Goal: Task Accomplishment & Management: Book appointment/travel/reservation

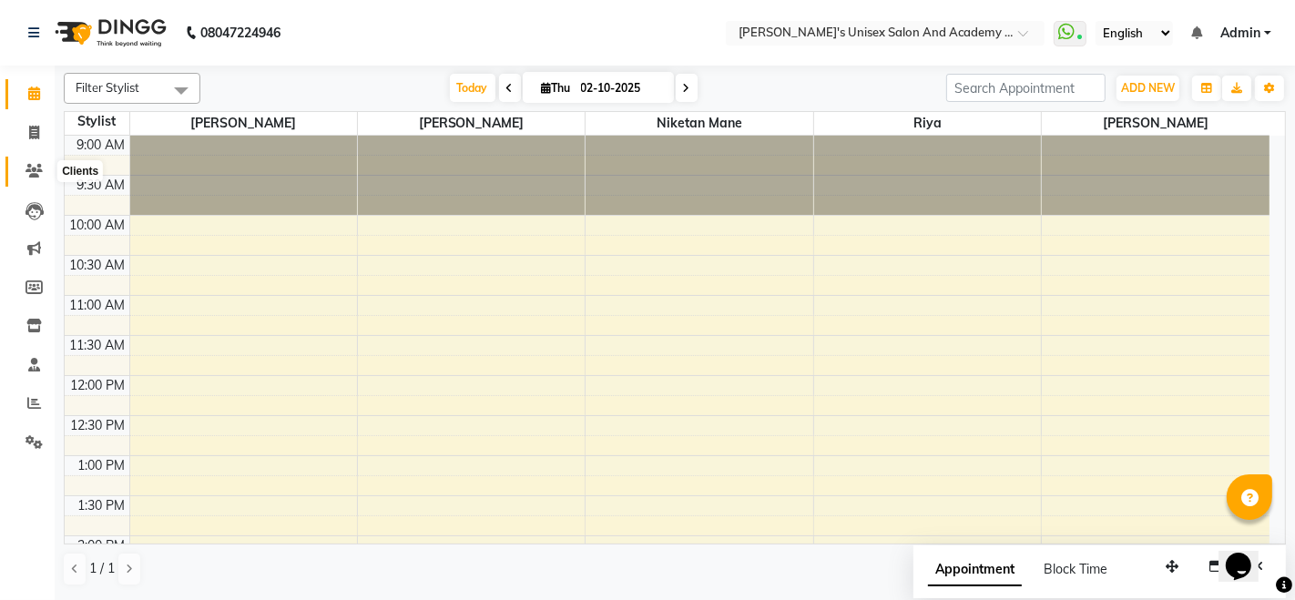
click at [36, 168] on icon at bounding box center [33, 171] width 17 height 14
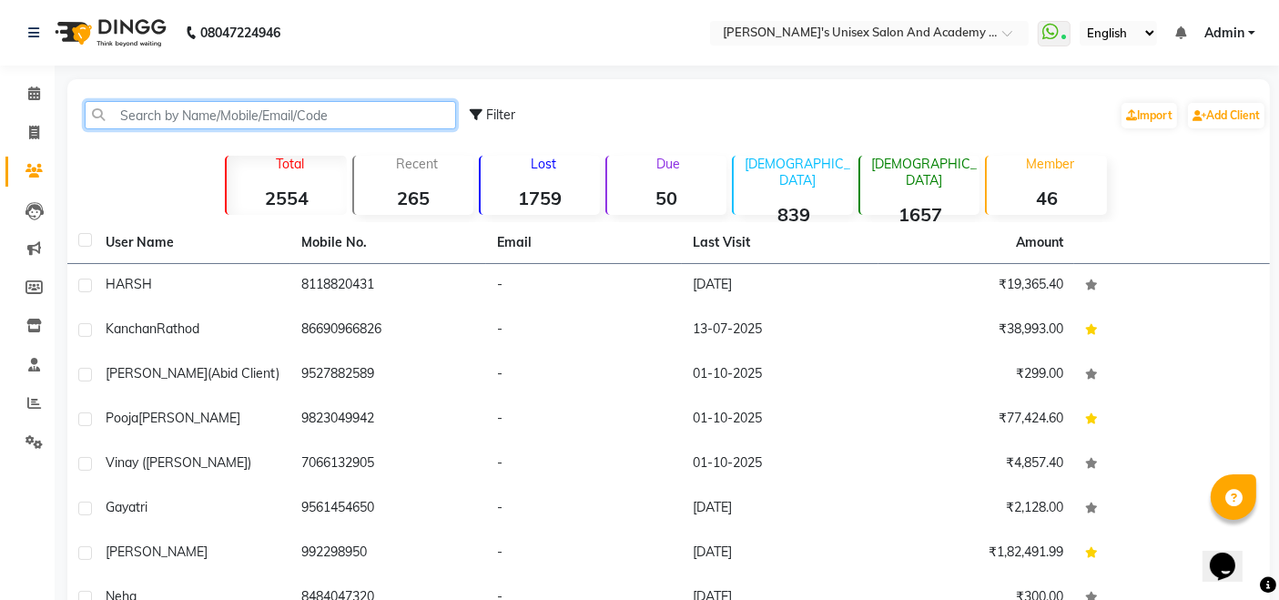
click at [314, 114] on input "text" at bounding box center [270, 115] width 371 height 28
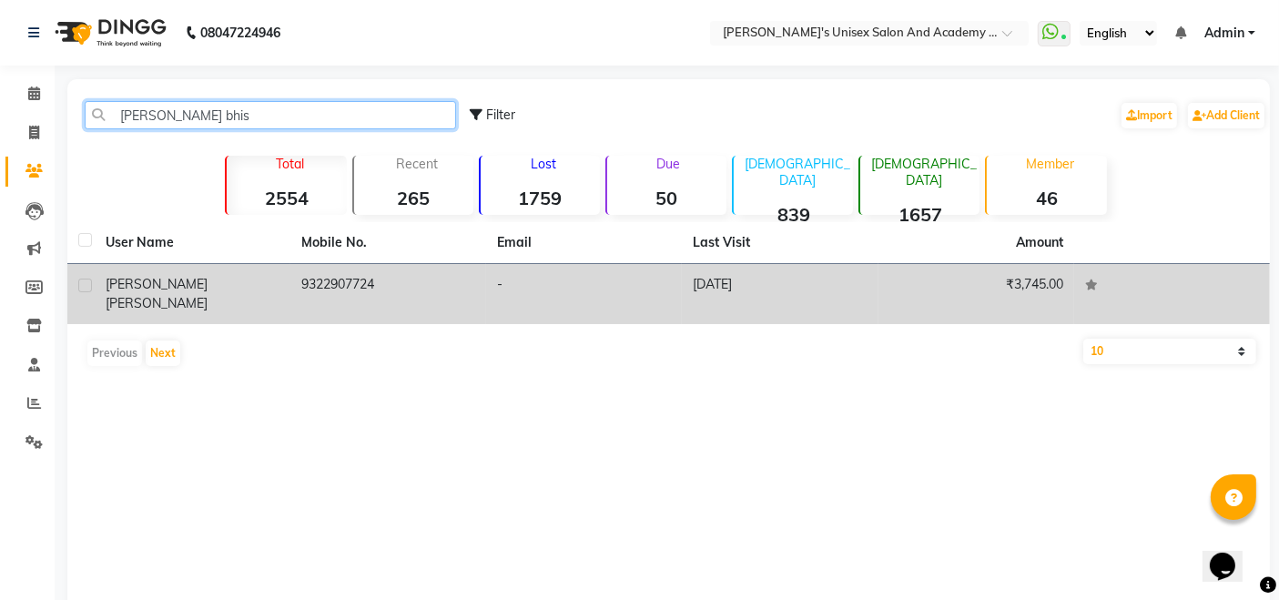
type input "[PERSON_NAME] bhis"
click at [384, 277] on td "9322907724" at bounding box center [388, 294] width 196 height 60
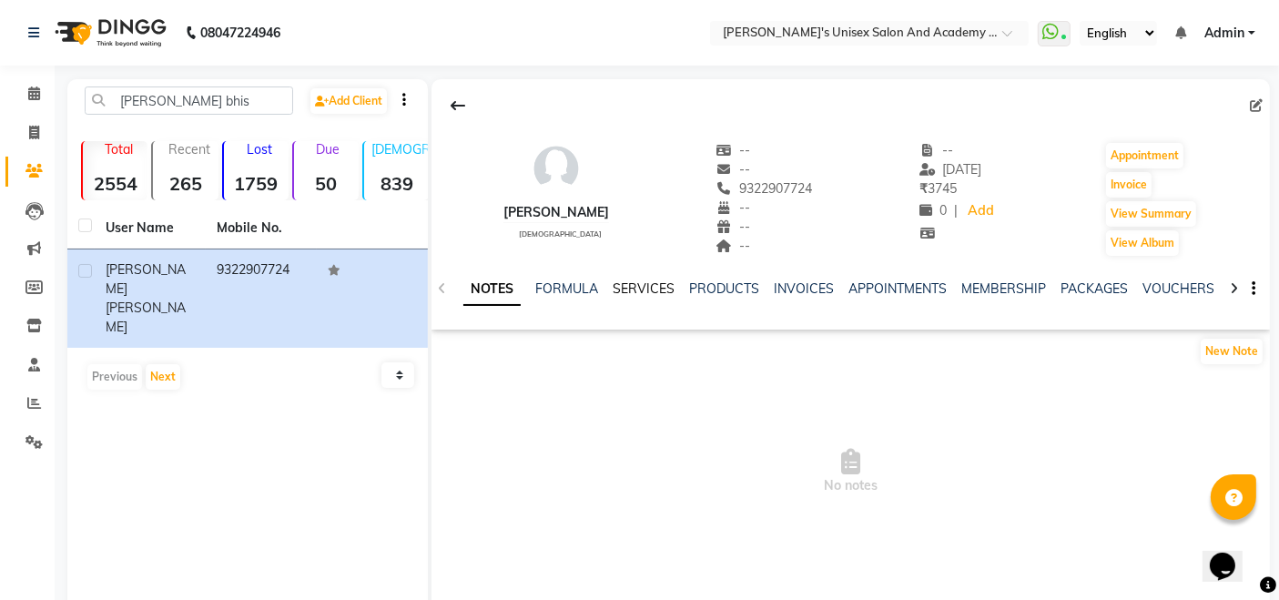
click at [640, 288] on link "SERVICES" at bounding box center [644, 288] width 62 height 16
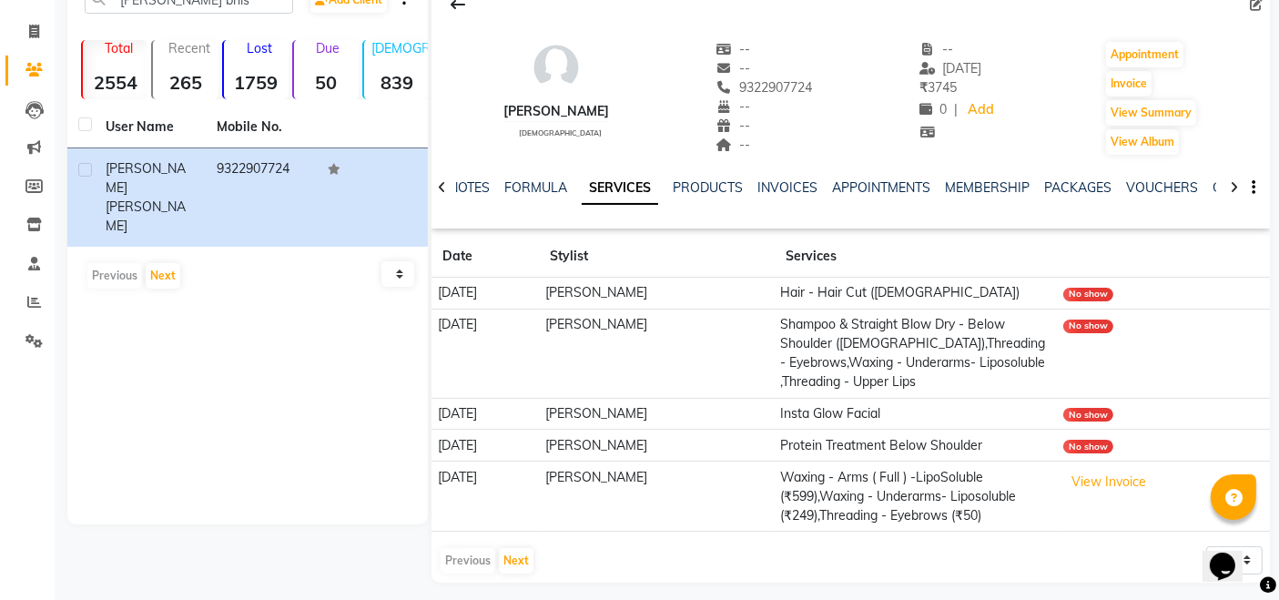
scroll to position [108, 0]
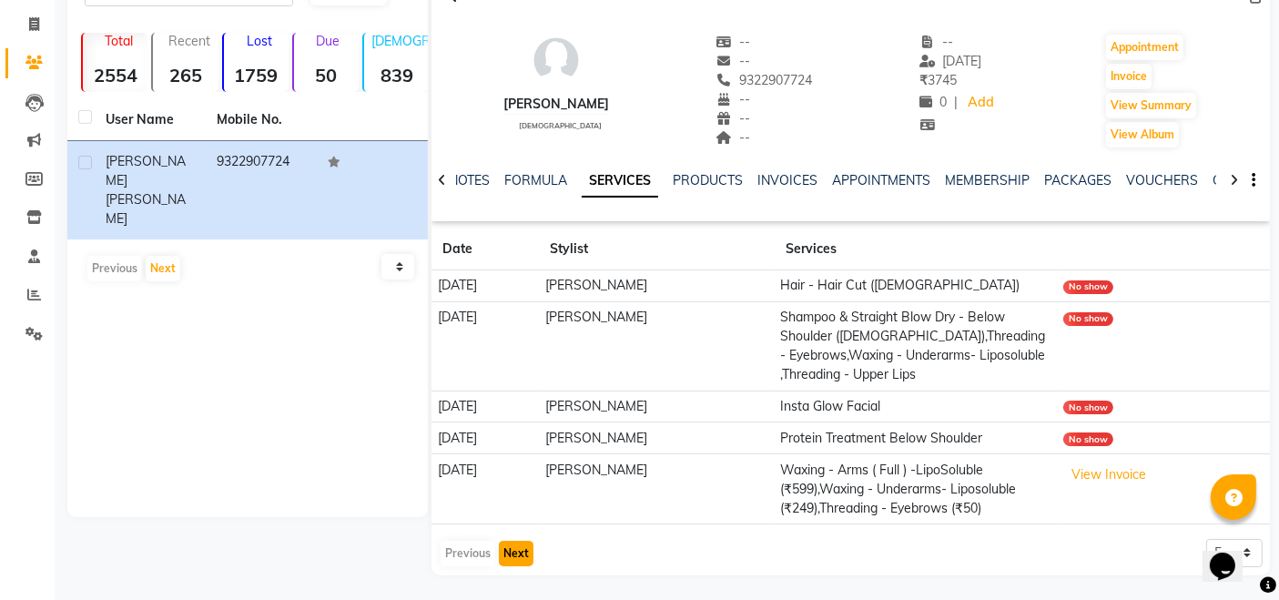
click at [524, 554] on button "Next" at bounding box center [516, 553] width 35 height 25
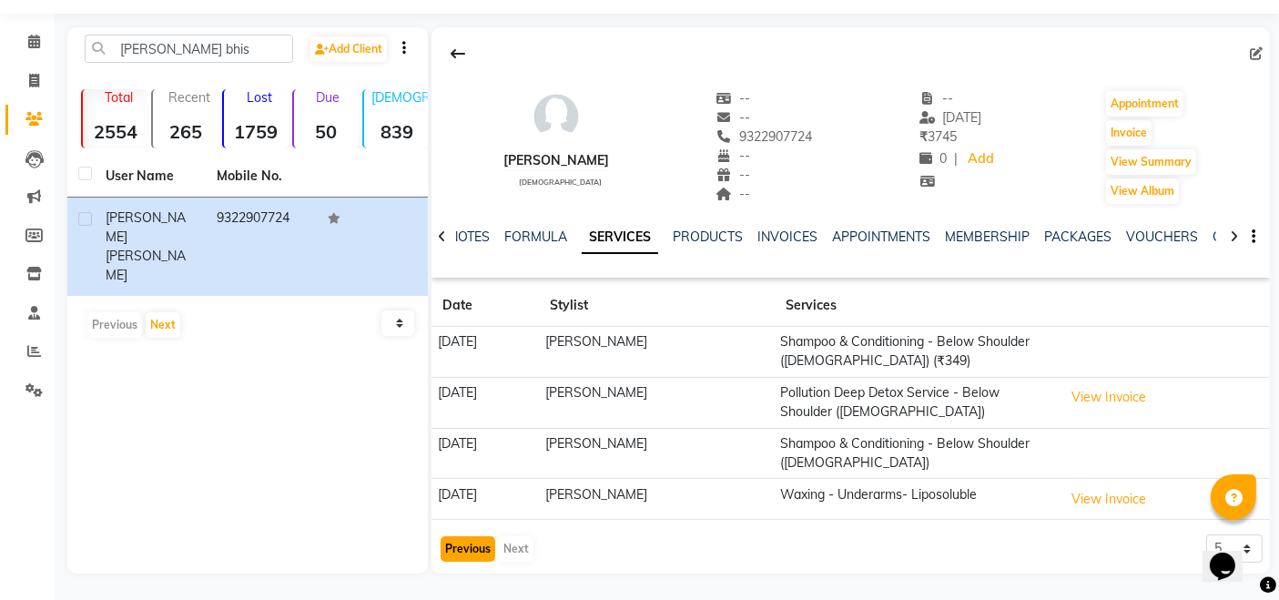
click at [470, 555] on button "Previous" at bounding box center [468, 548] width 55 height 25
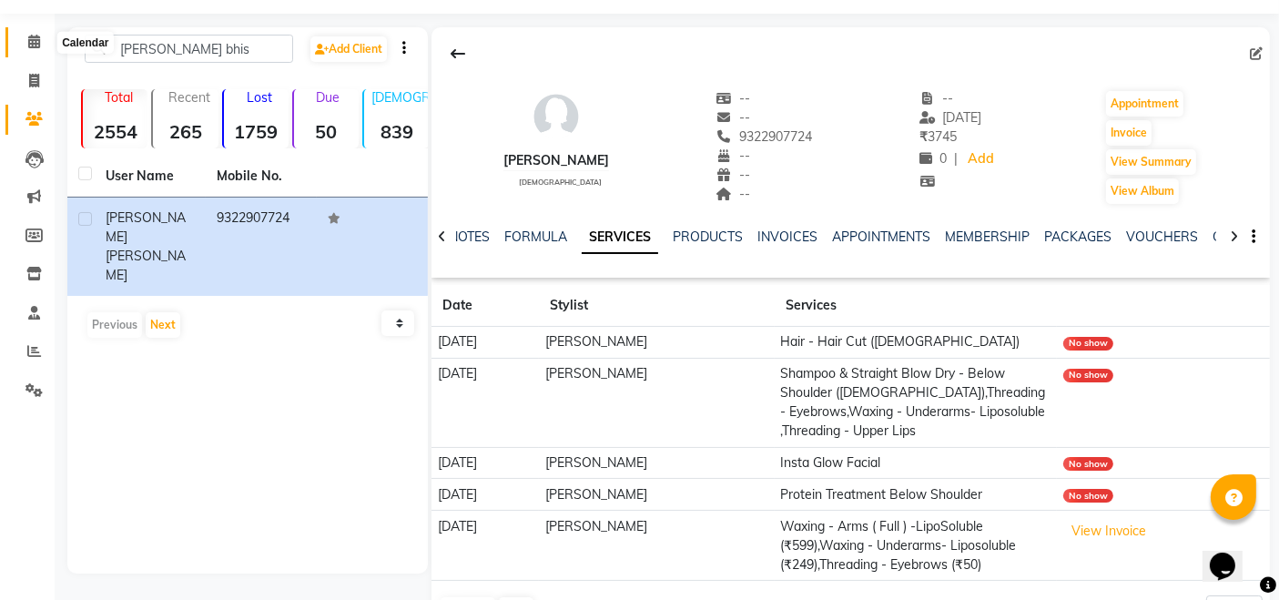
click at [41, 50] on span at bounding box center [34, 42] width 32 height 21
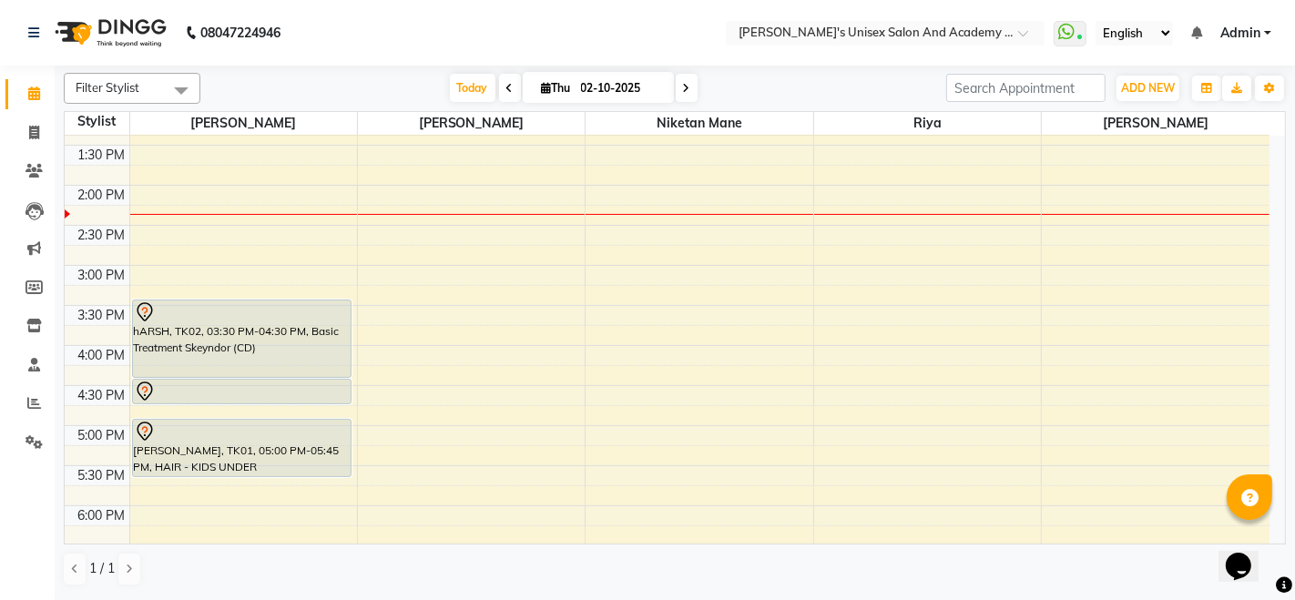
scroll to position [396, 0]
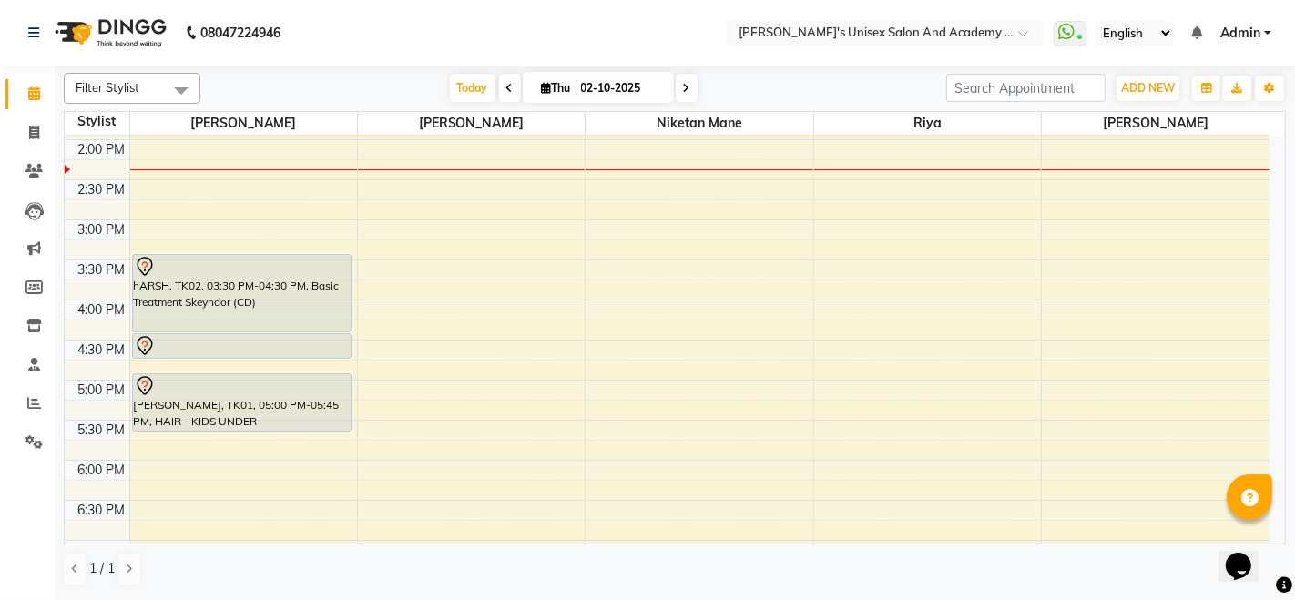
click at [198, 495] on div "9:00 AM 9:30 AM 10:00 AM 10:30 AM 11:00 AM 11:30 AM 12:00 PM 12:30 PM 1:00 PM 1…" at bounding box center [667, 300] width 1205 height 1121
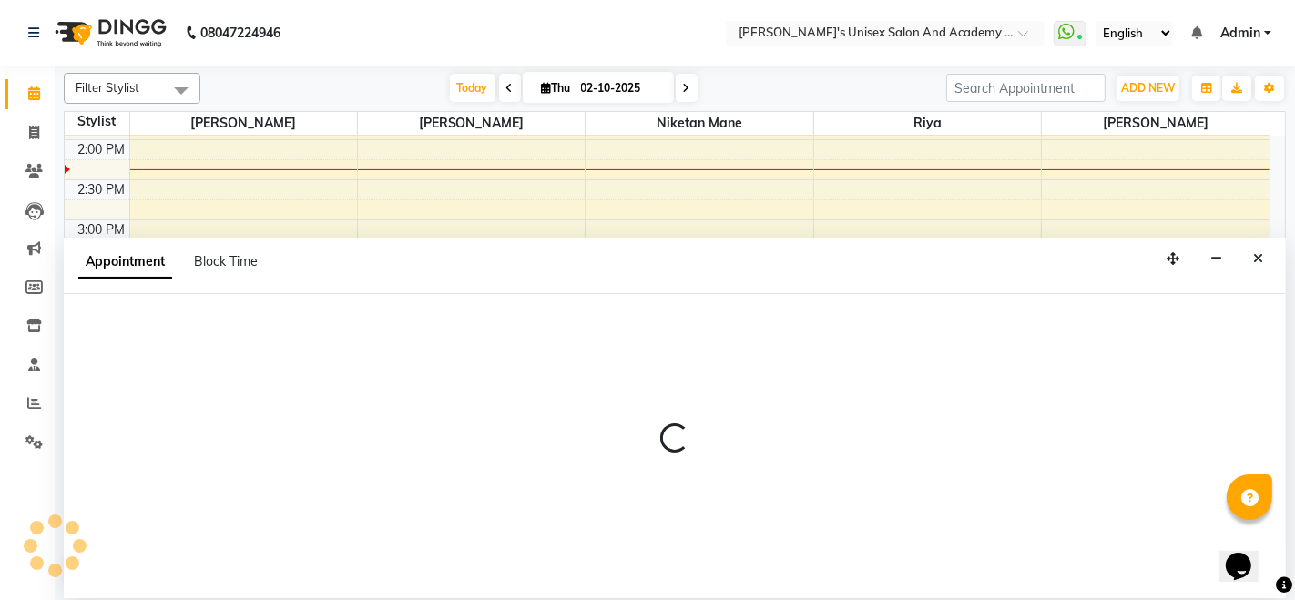
select select "9923"
select select "1110"
select select "tentative"
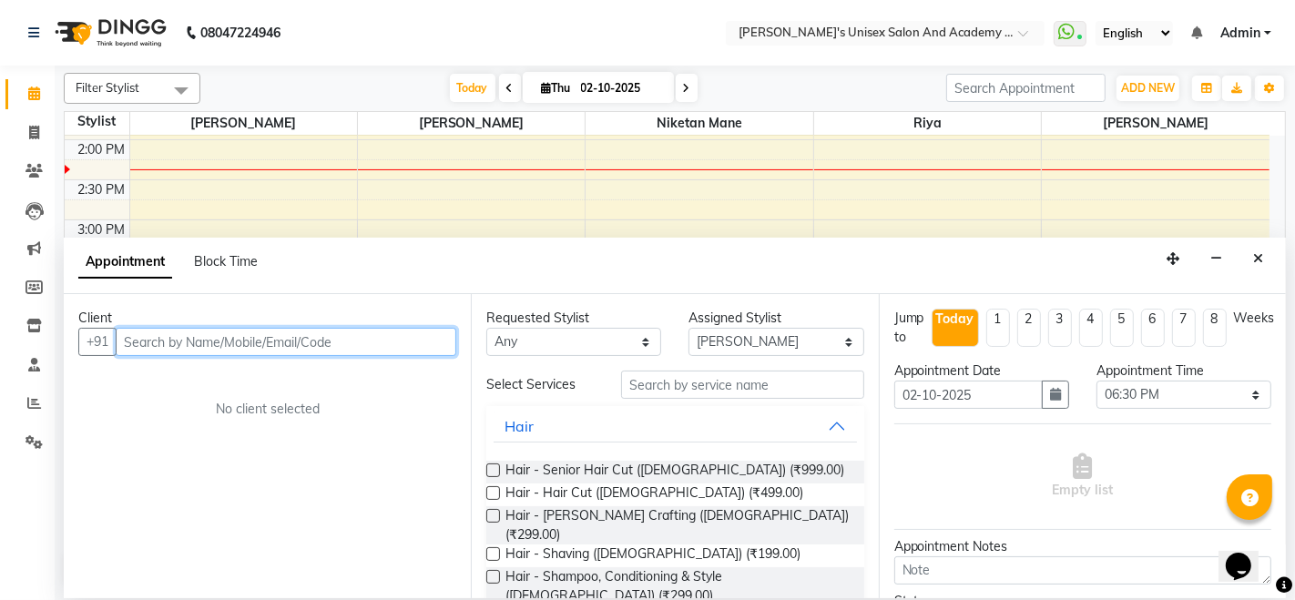
click at [205, 339] on input "text" at bounding box center [286, 342] width 341 height 28
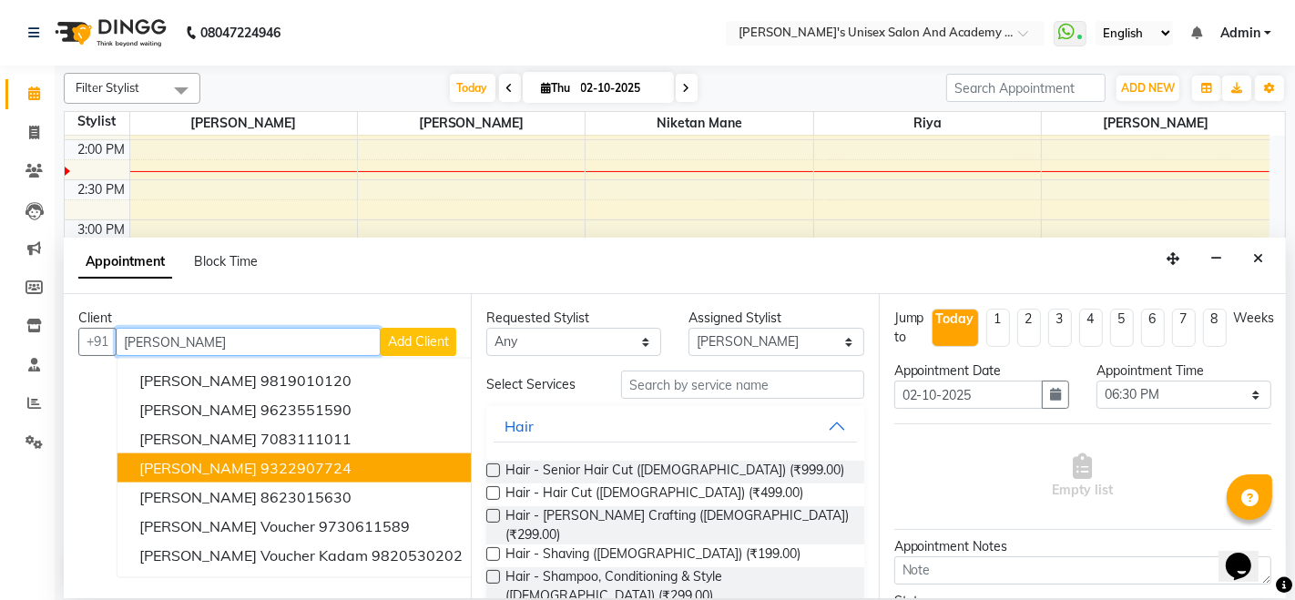
click at [263, 469] on ngb-highlight "9322907724" at bounding box center [305, 468] width 91 height 18
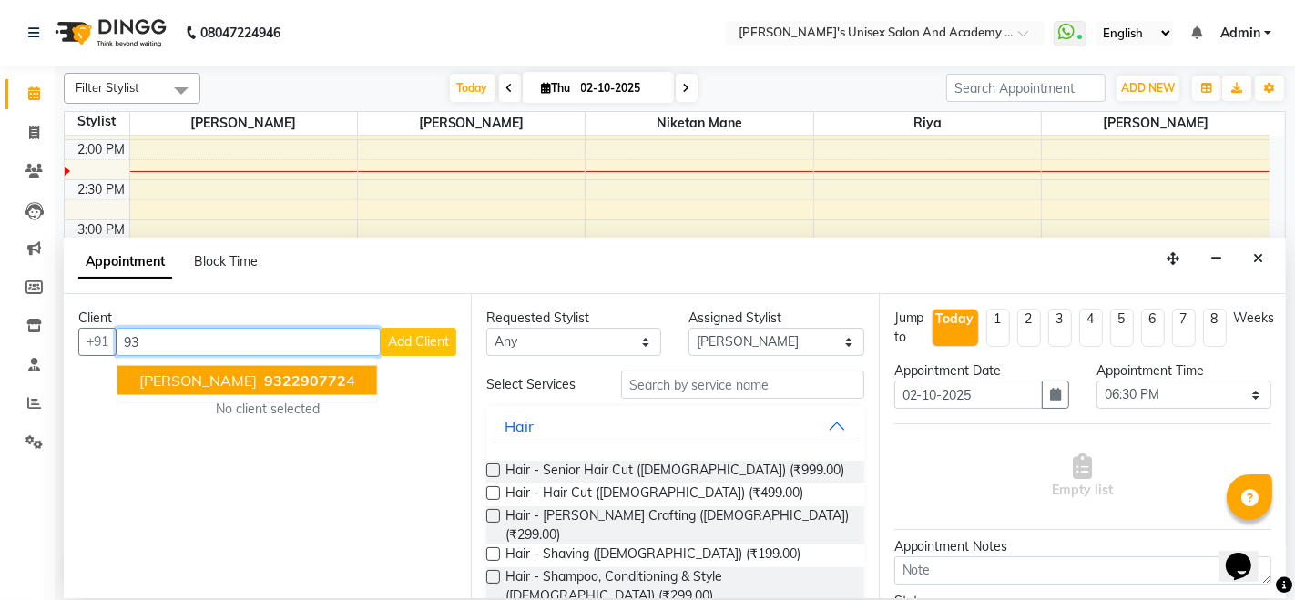
type input "9"
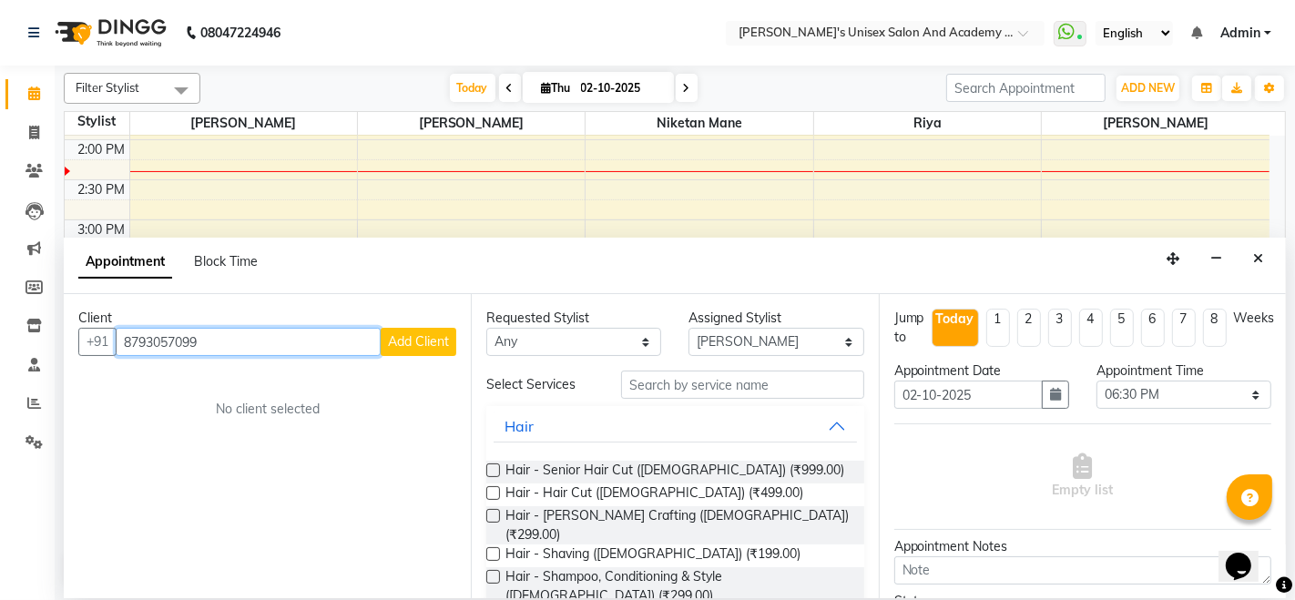
type input "8793057099"
click at [434, 343] on span "Add Client" at bounding box center [418, 341] width 61 height 16
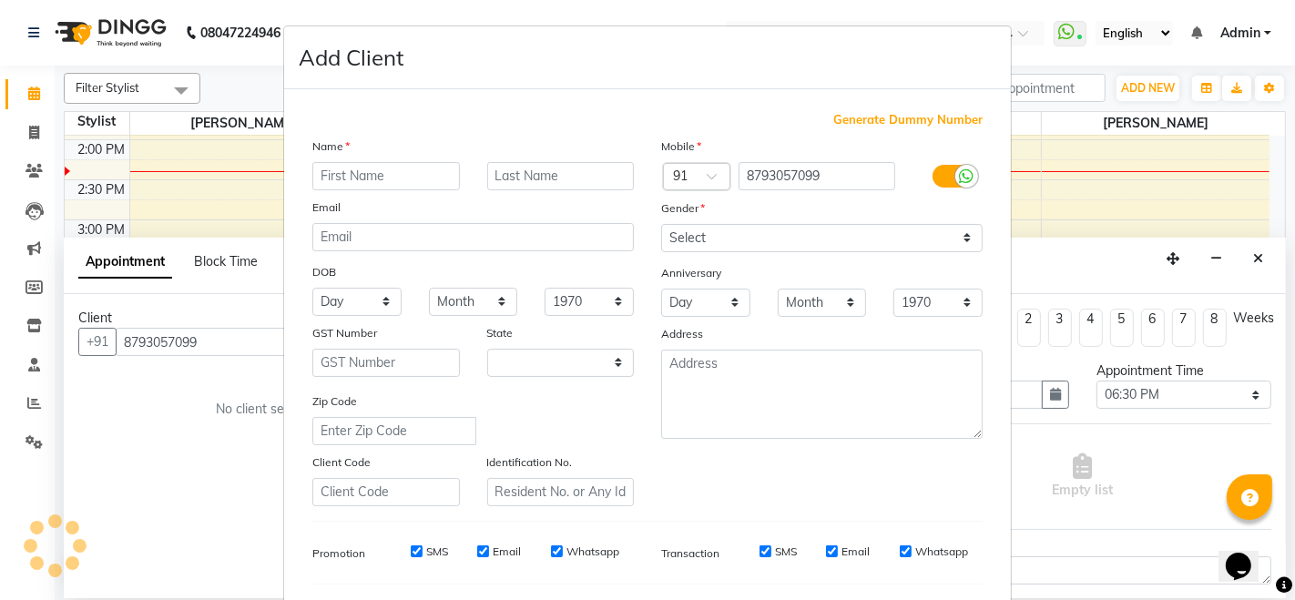
select select "22"
type input "[PERSON_NAME]"
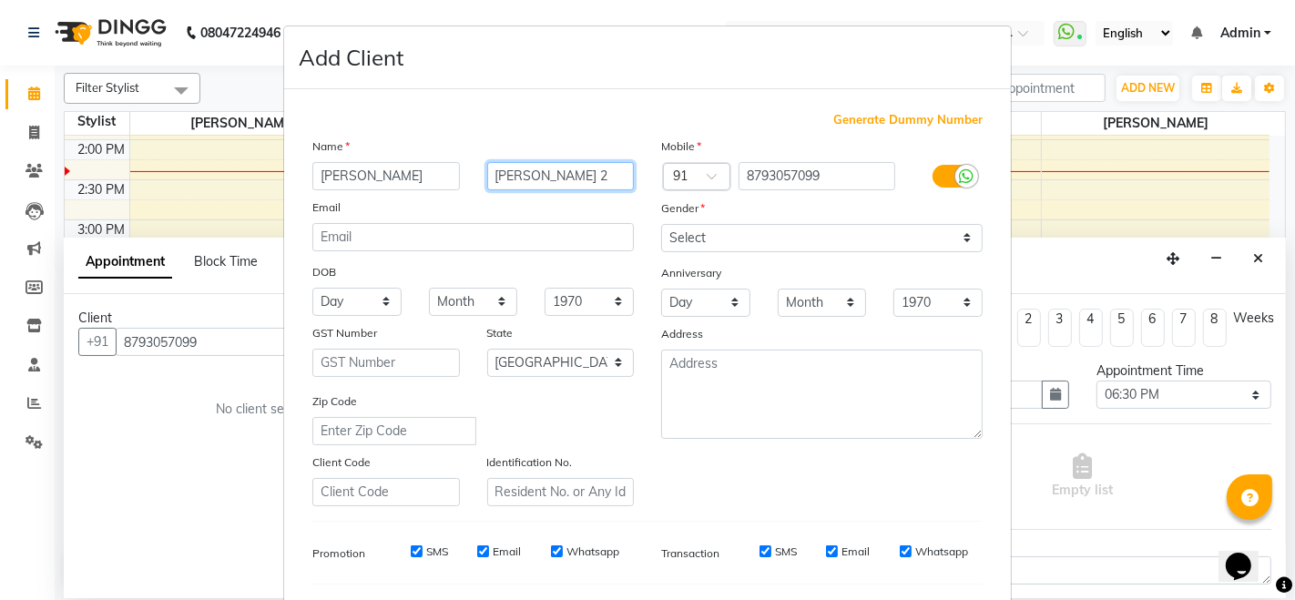
type input "[PERSON_NAME] 2"
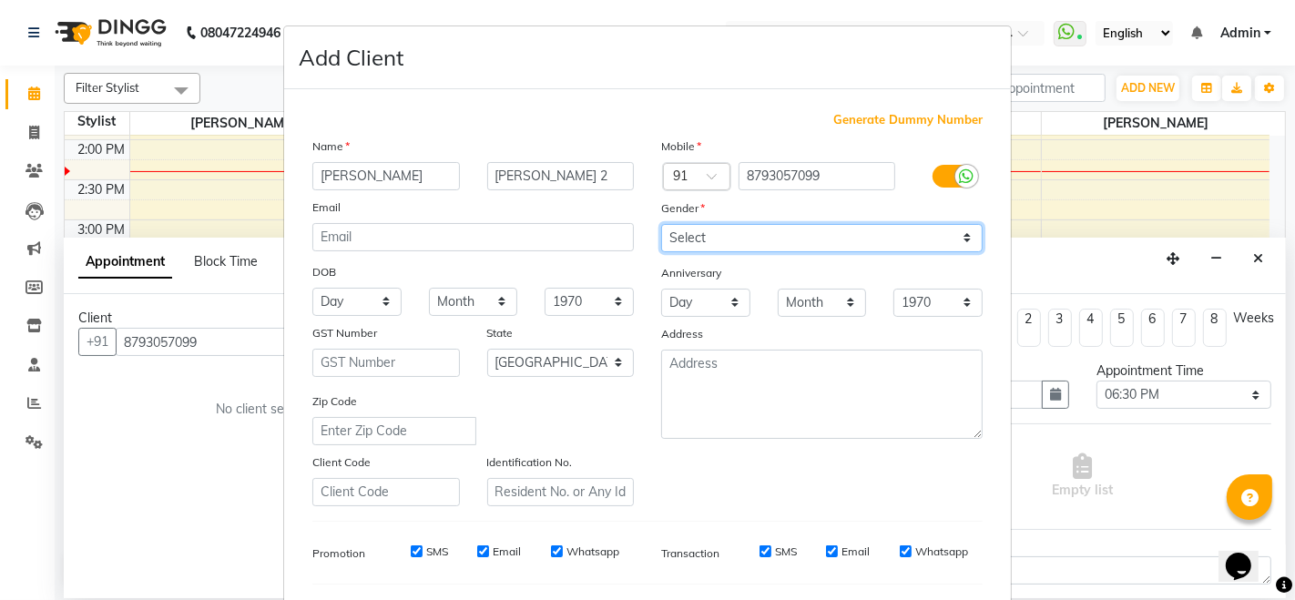
click at [705, 229] on select "Select [DEMOGRAPHIC_DATA] [DEMOGRAPHIC_DATA] Other Prefer Not To Say" at bounding box center [821, 238] width 321 height 28
select select "[DEMOGRAPHIC_DATA]"
click at [661, 224] on select "Select [DEMOGRAPHIC_DATA] [DEMOGRAPHIC_DATA] Other Prefer Not To Say" at bounding box center [821, 238] width 321 height 28
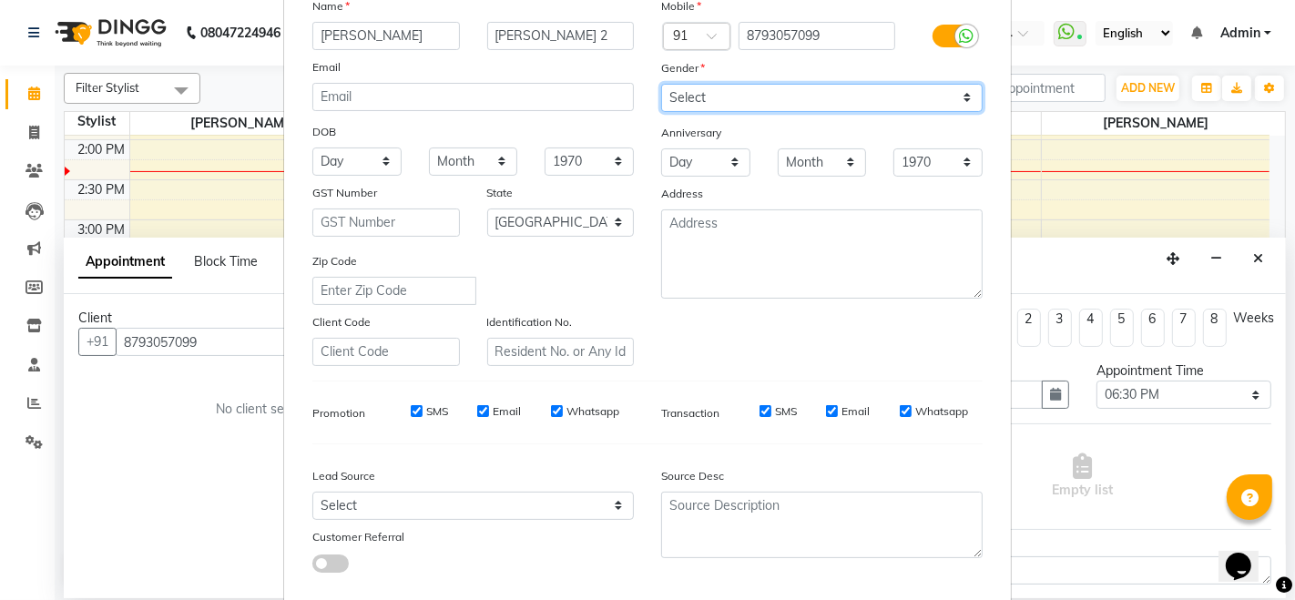
scroll to position [239, 0]
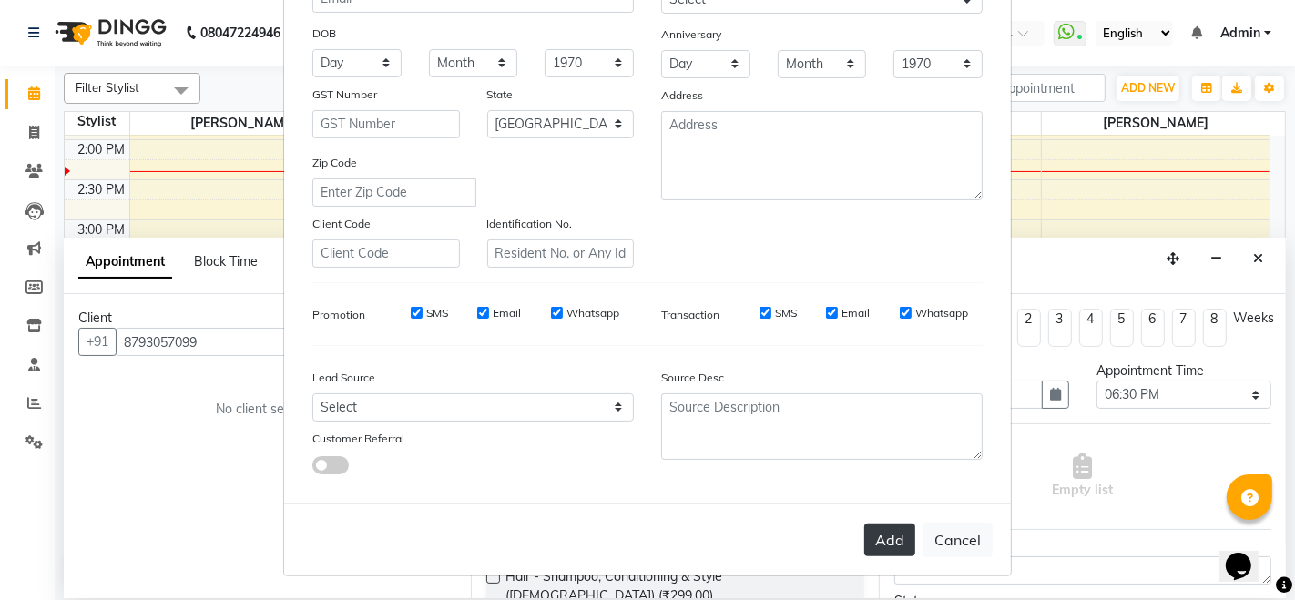
drag, startPoint x: 898, startPoint y: 541, endPoint x: 886, endPoint y: 543, distance: 12.0
click at [899, 542] on button "Add" at bounding box center [889, 540] width 51 height 33
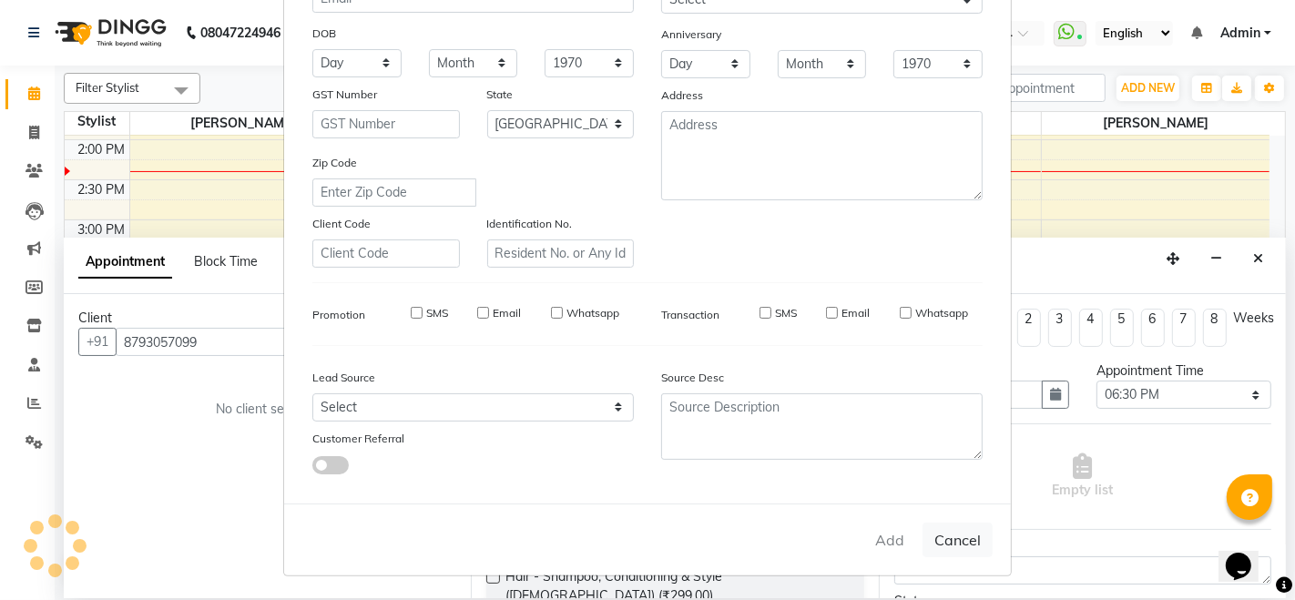
select select
select select "null"
select select
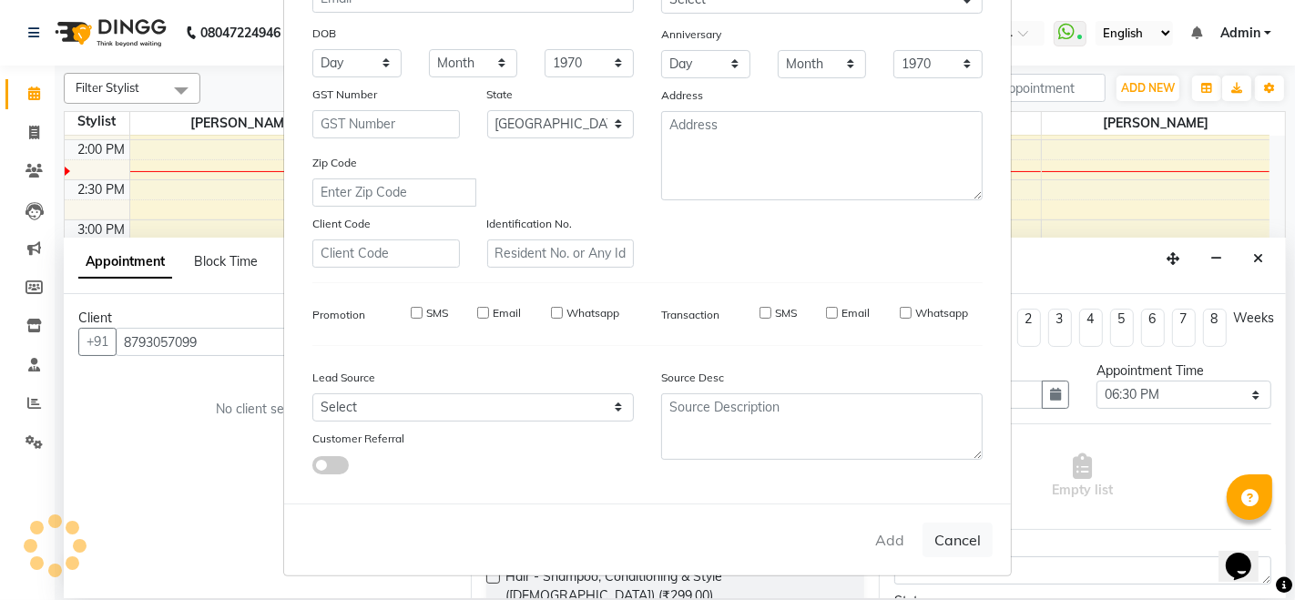
select select
checkbox input "false"
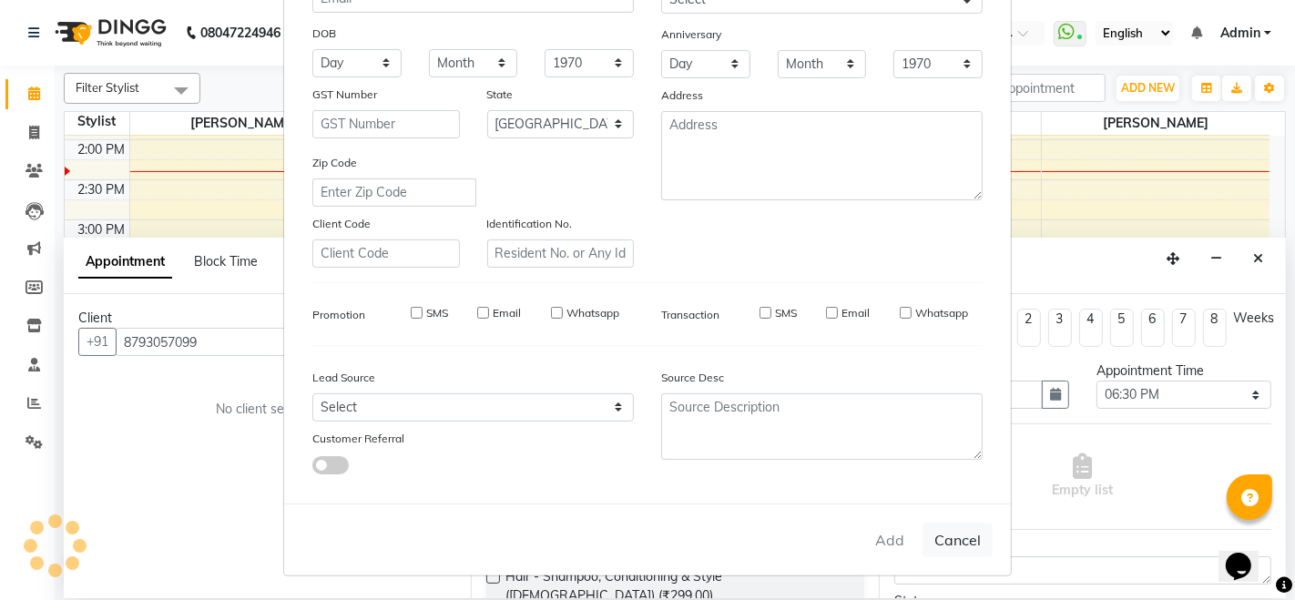
checkbox input "false"
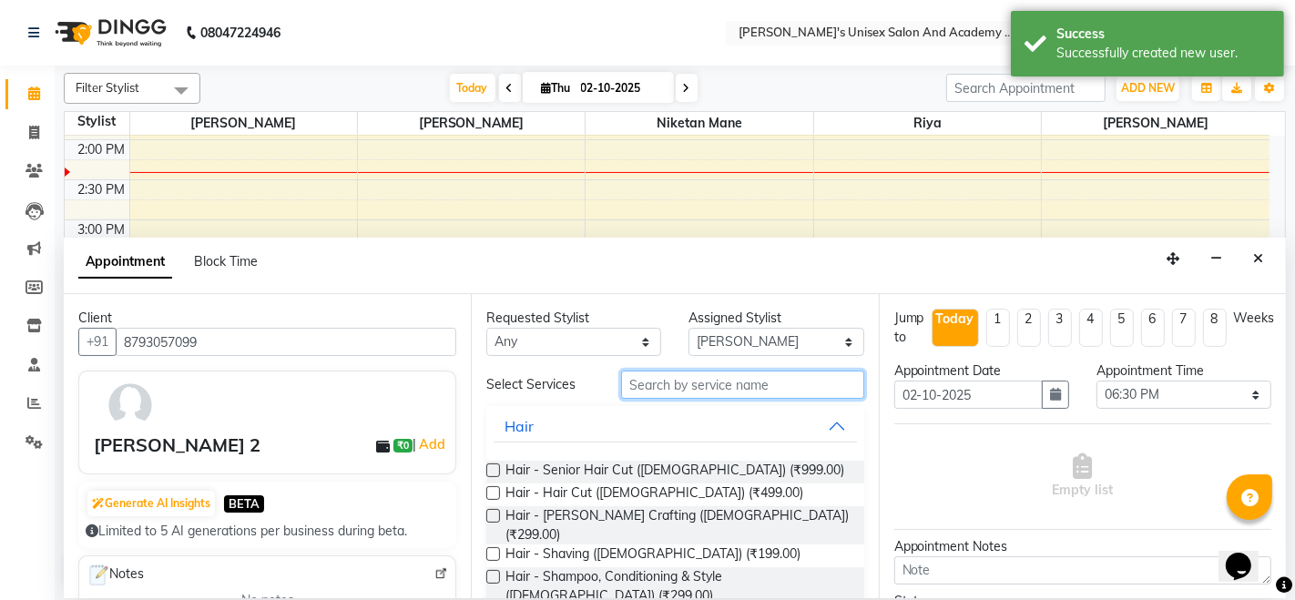
click at [676, 384] on input "text" at bounding box center [742, 385] width 242 height 28
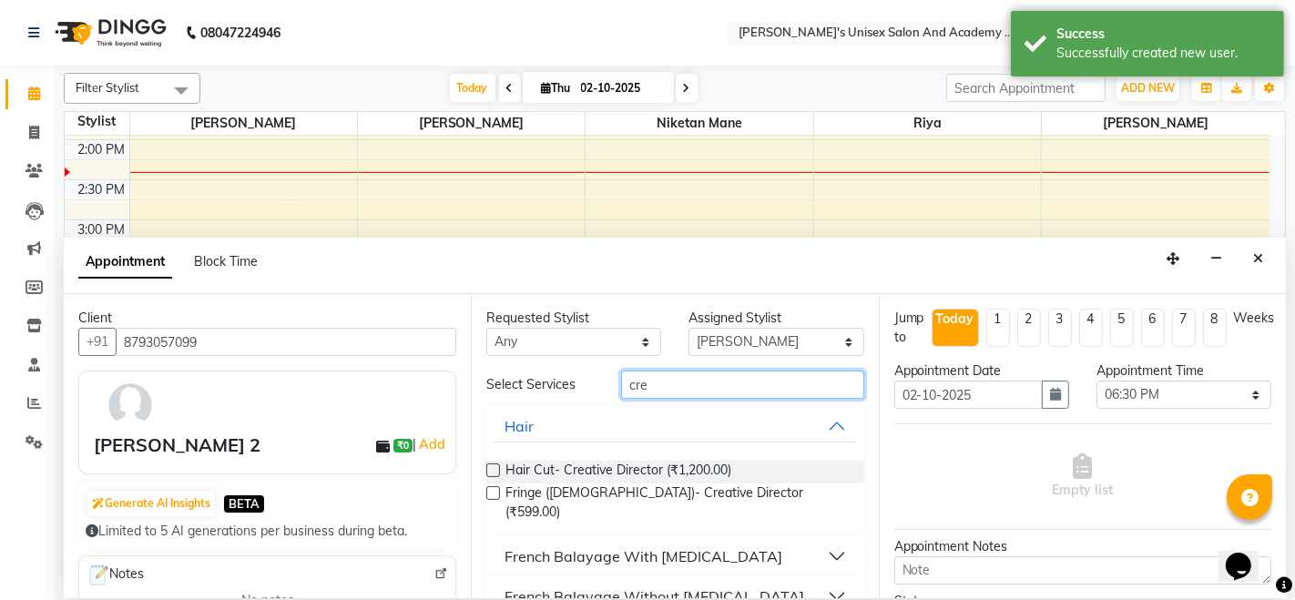
type input "cre"
click at [493, 469] on label at bounding box center [493, 470] width 14 height 14
click at [493, 469] on input "checkbox" at bounding box center [492, 472] width 12 height 12
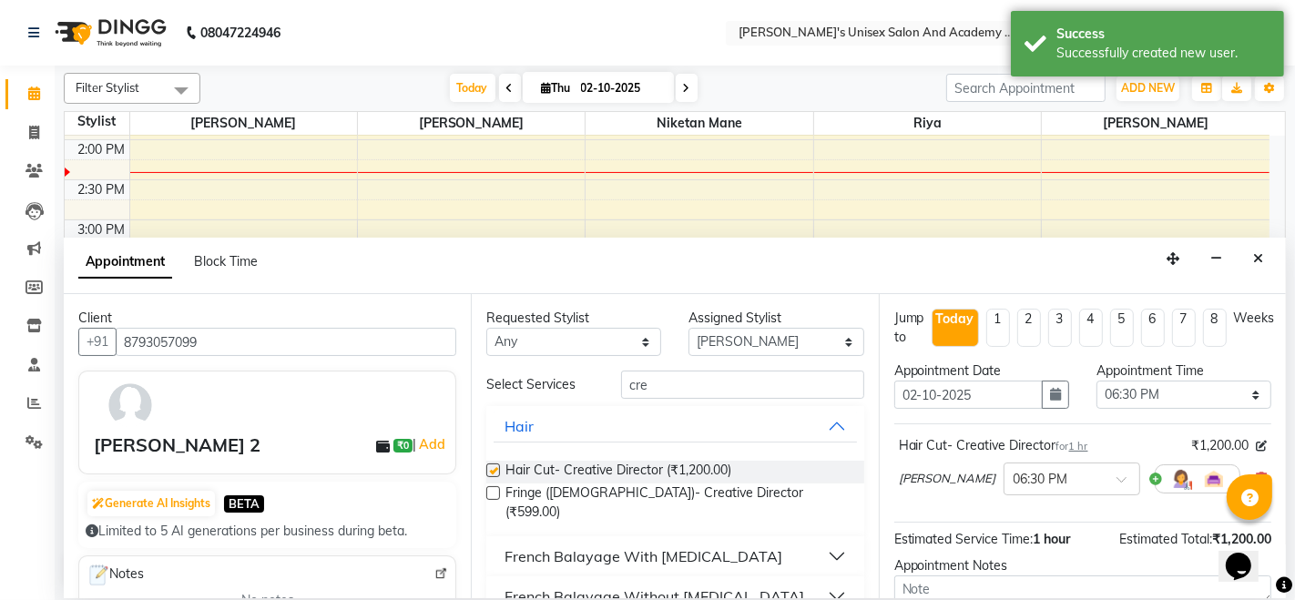
checkbox input "false"
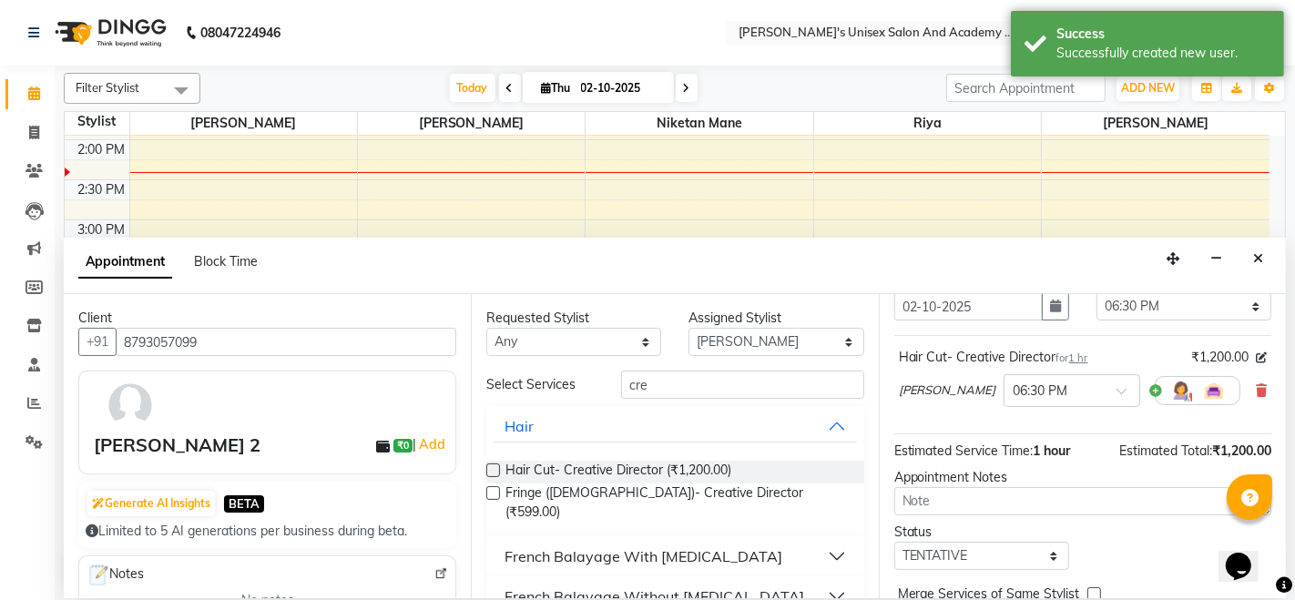
scroll to position [177, 0]
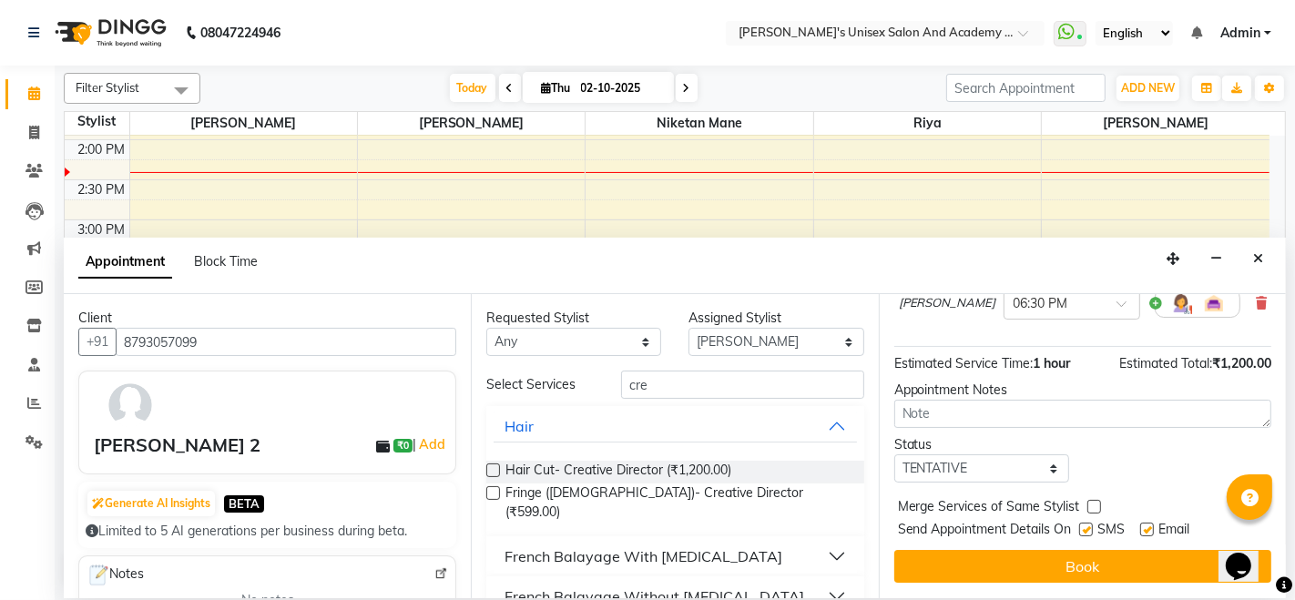
drag, startPoint x: 1060, startPoint y: 563, endPoint x: 1022, endPoint y: 553, distance: 38.6
click at [1061, 563] on button "Book" at bounding box center [1082, 566] width 377 height 33
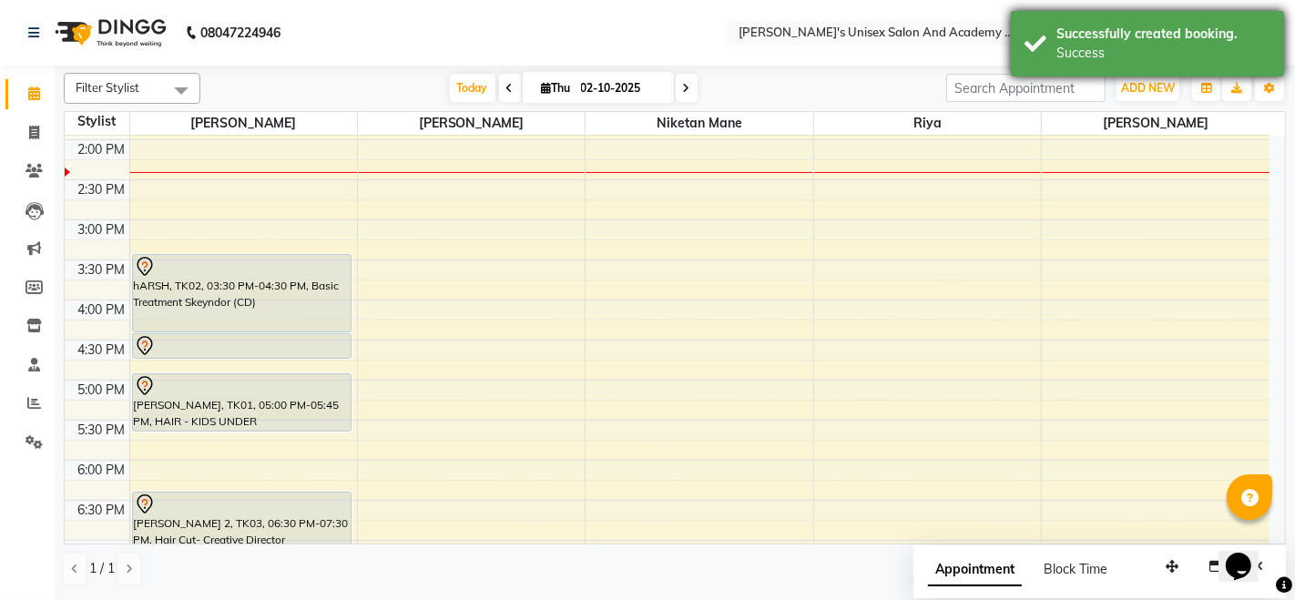
click at [1201, 30] on div "Successfully created booking." at bounding box center [1163, 34] width 214 height 19
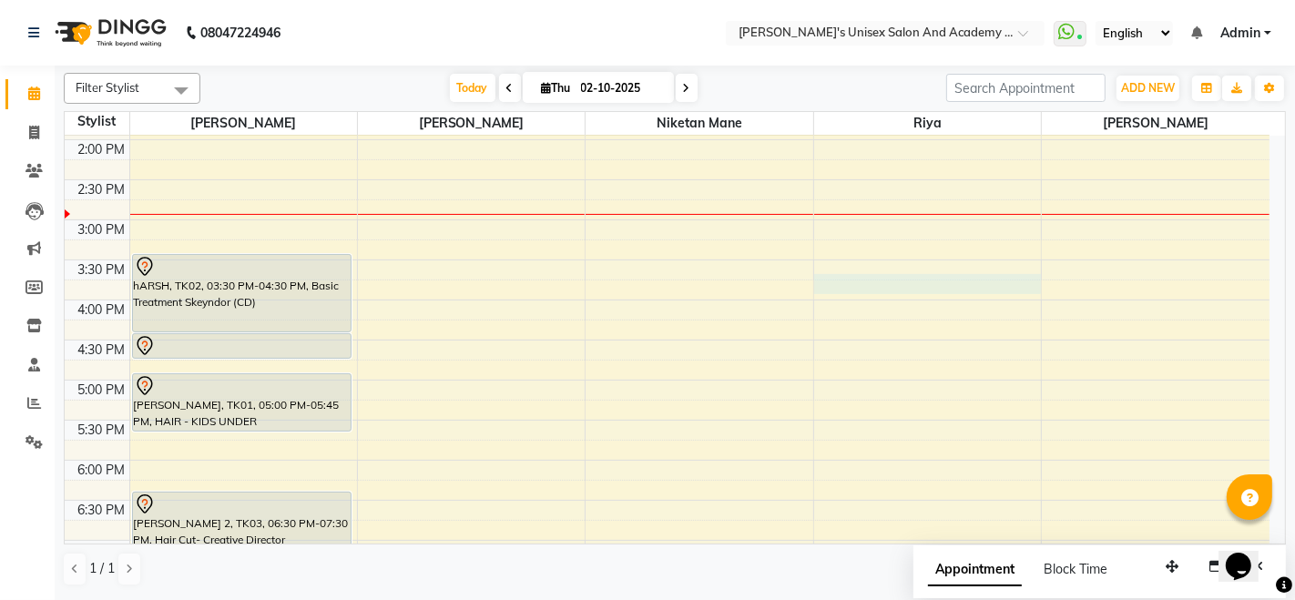
click at [831, 274] on div "9:00 AM 9:30 AM 10:00 AM 10:30 AM 11:00 AM 11:30 AM 12:00 PM 12:30 PM 1:00 PM 1…" at bounding box center [667, 300] width 1205 height 1121
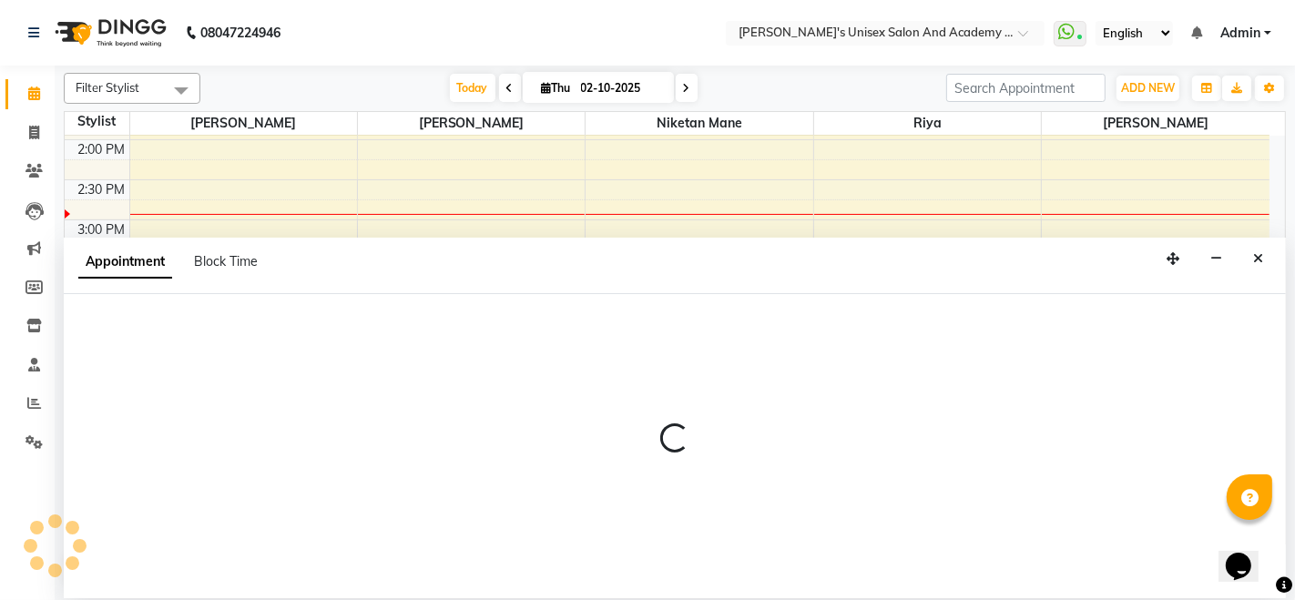
select select "52731"
select select "945"
select select "tentative"
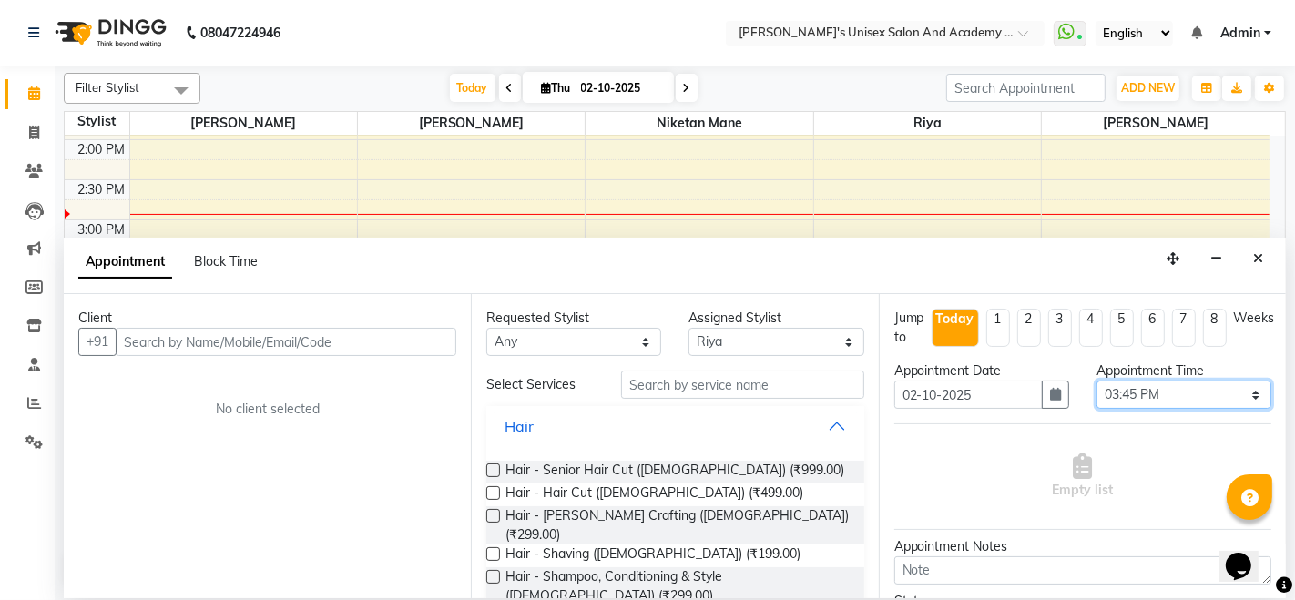
click at [1124, 399] on select "Select 10:00 AM 10:15 AM 10:30 AM 10:45 AM 11:00 AM 11:15 AM 11:30 AM 11:45 AM …" at bounding box center [1183, 395] width 175 height 28
select select "930"
click at [1096, 381] on select "Select 10:00 AM 10:15 AM 10:30 AM 10:45 AM 11:00 AM 11:15 AM 11:30 AM 11:45 AM …" at bounding box center [1183, 395] width 175 height 28
click at [1259, 259] on icon "Close" at bounding box center [1258, 258] width 10 height 13
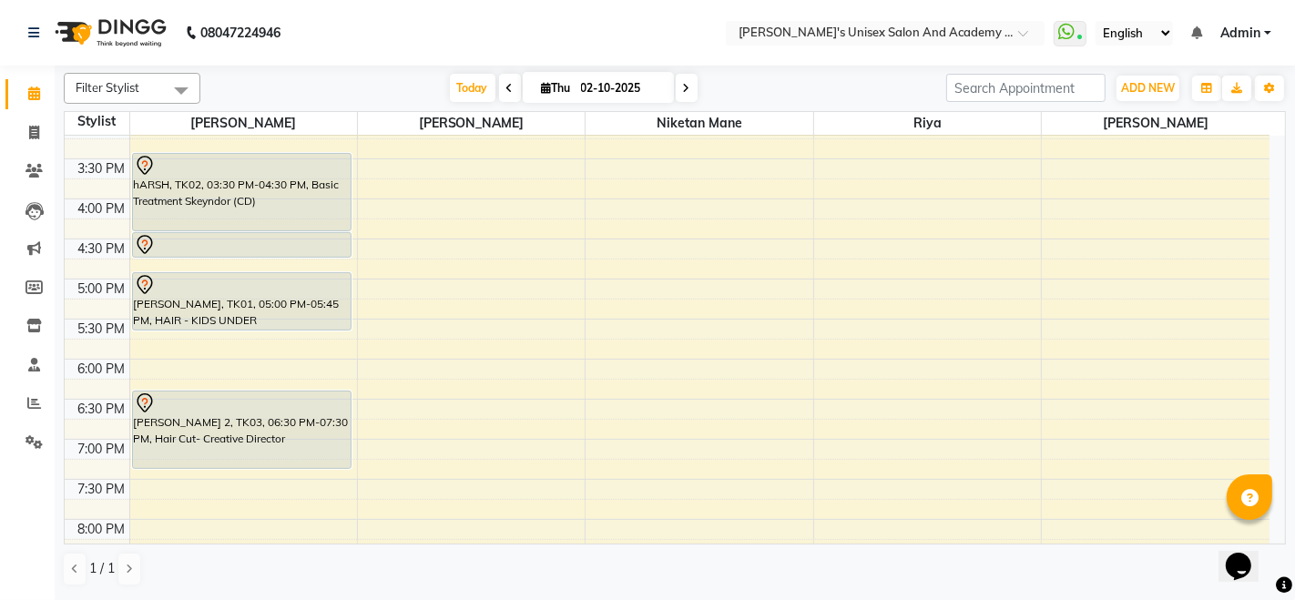
scroll to position [396, 0]
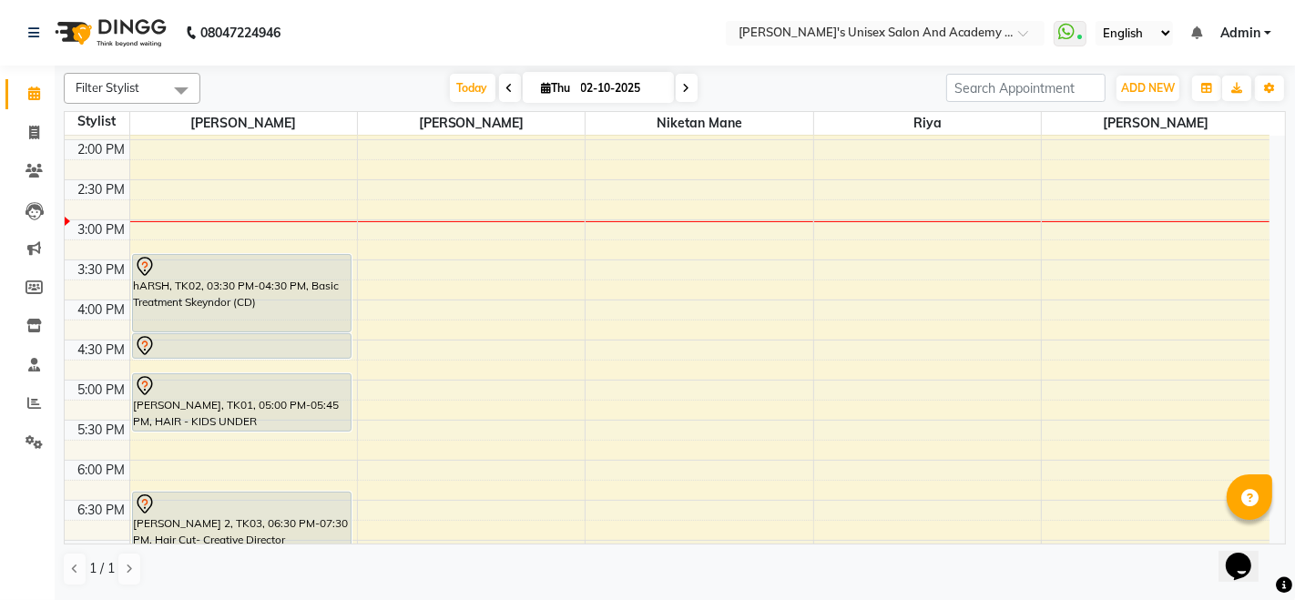
click at [266, 296] on div "hARSH, TK02, 03:30 PM-04:30 PM, Basic Treatment Skeyndor (CD)" at bounding box center [242, 293] width 218 height 76
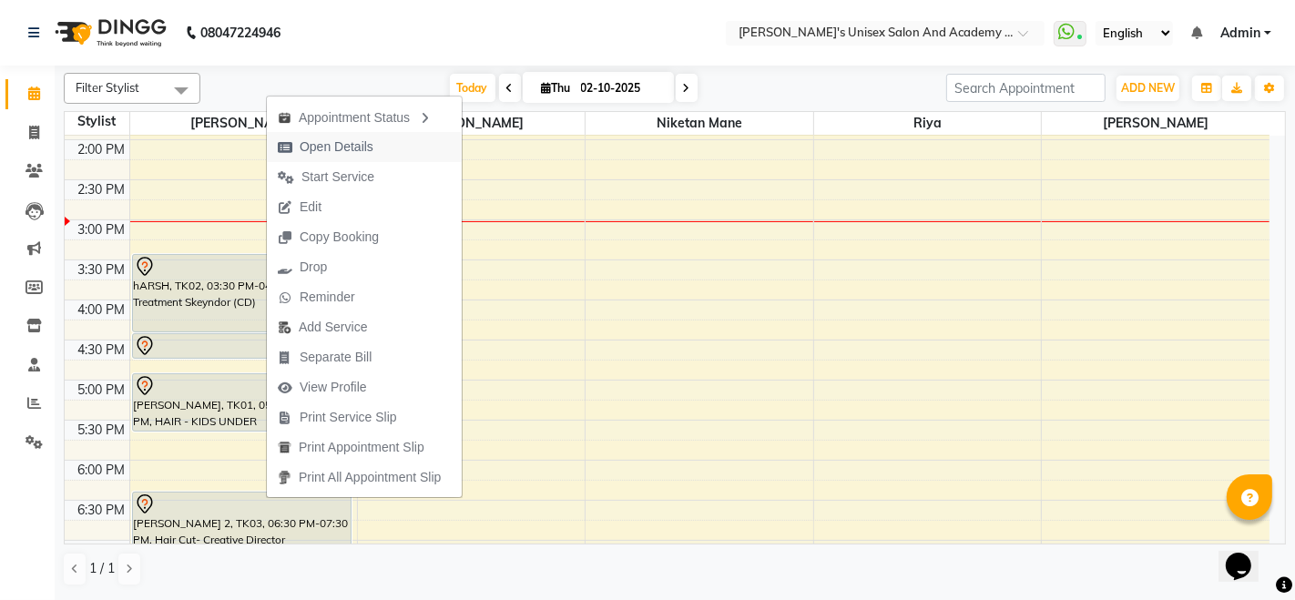
click at [338, 141] on span "Open Details" at bounding box center [337, 146] width 74 height 19
select select "7"
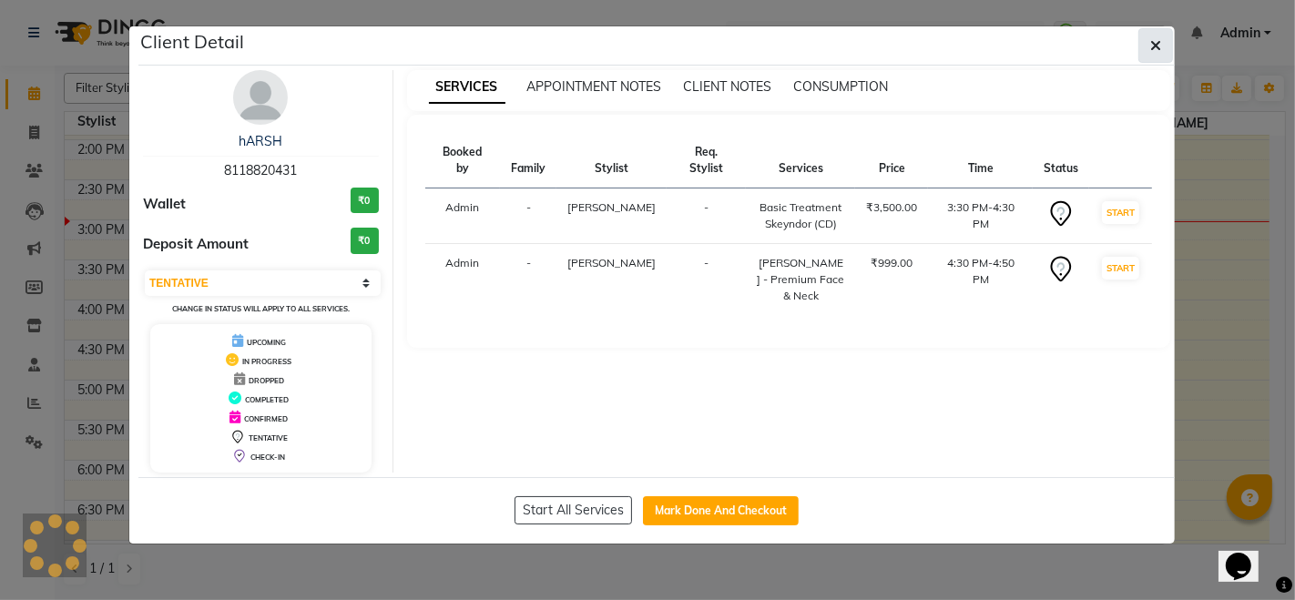
click at [1154, 46] on icon "button" at bounding box center [1155, 45] width 11 height 15
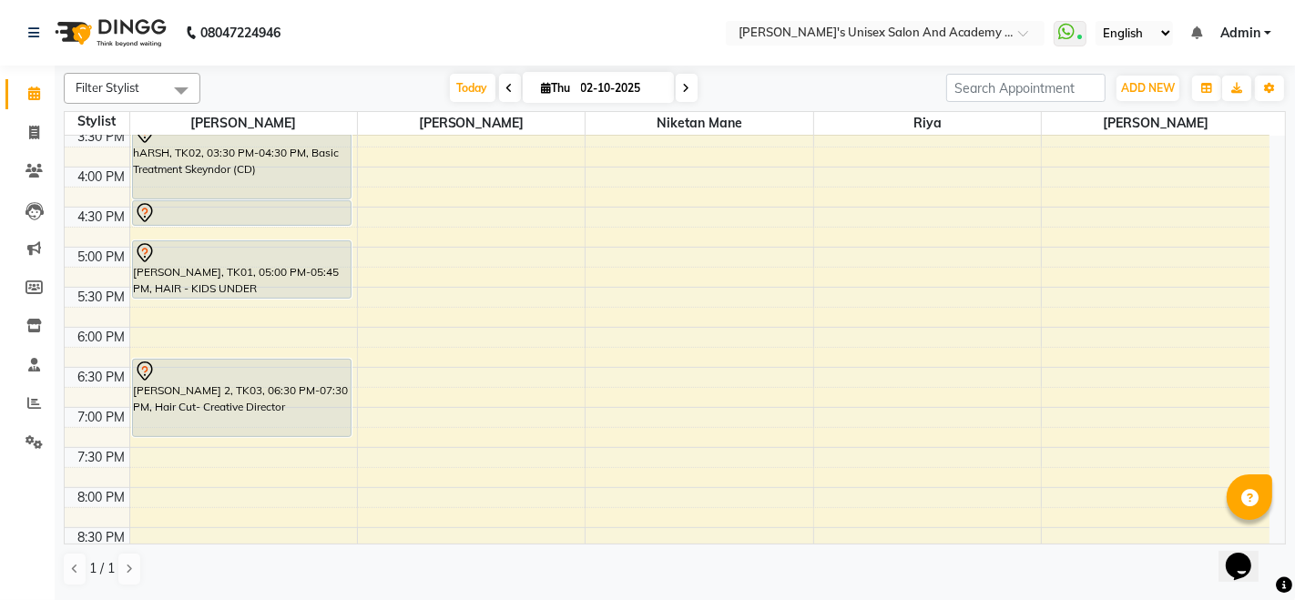
scroll to position [497, 0]
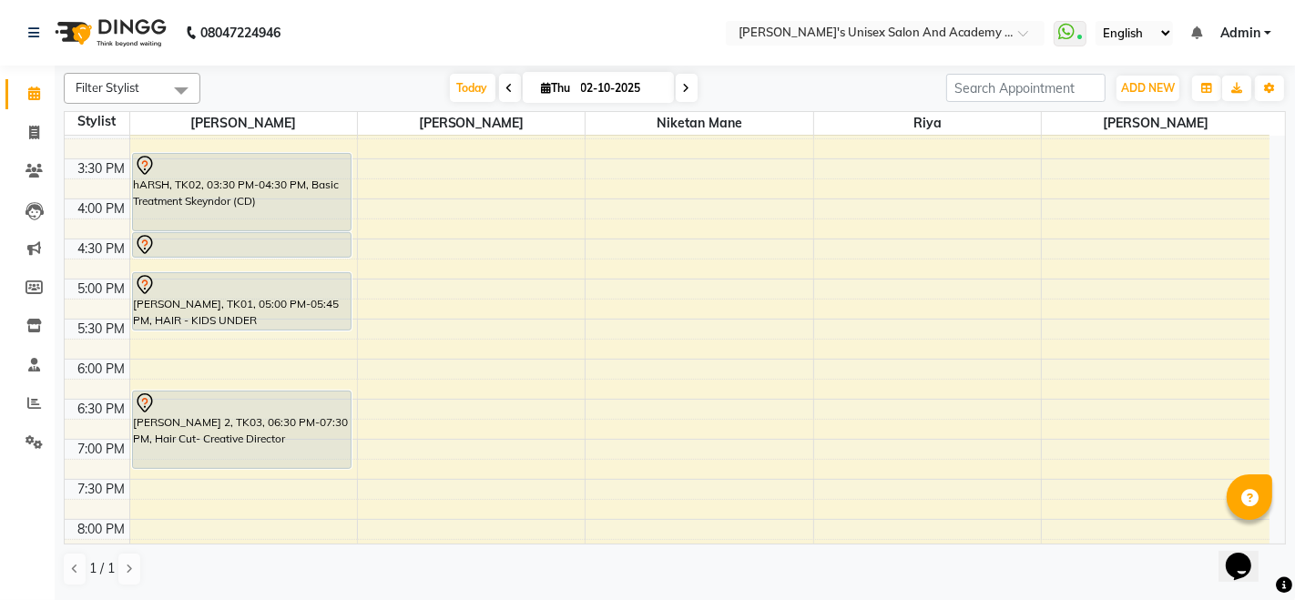
click at [824, 162] on div "9:00 AM 9:30 AM 10:00 AM 10:30 AM 11:00 AM 11:30 AM 12:00 PM 12:30 PM 1:00 PM 1…" at bounding box center [667, 199] width 1205 height 1121
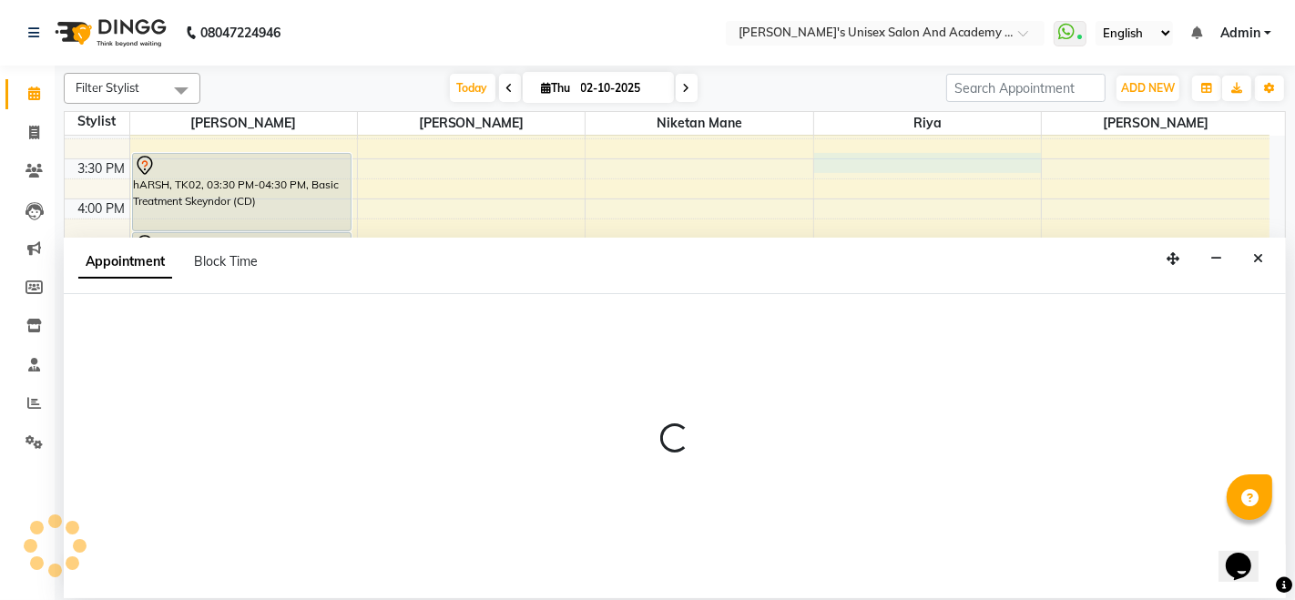
select select "52731"
select select "930"
select select "tentative"
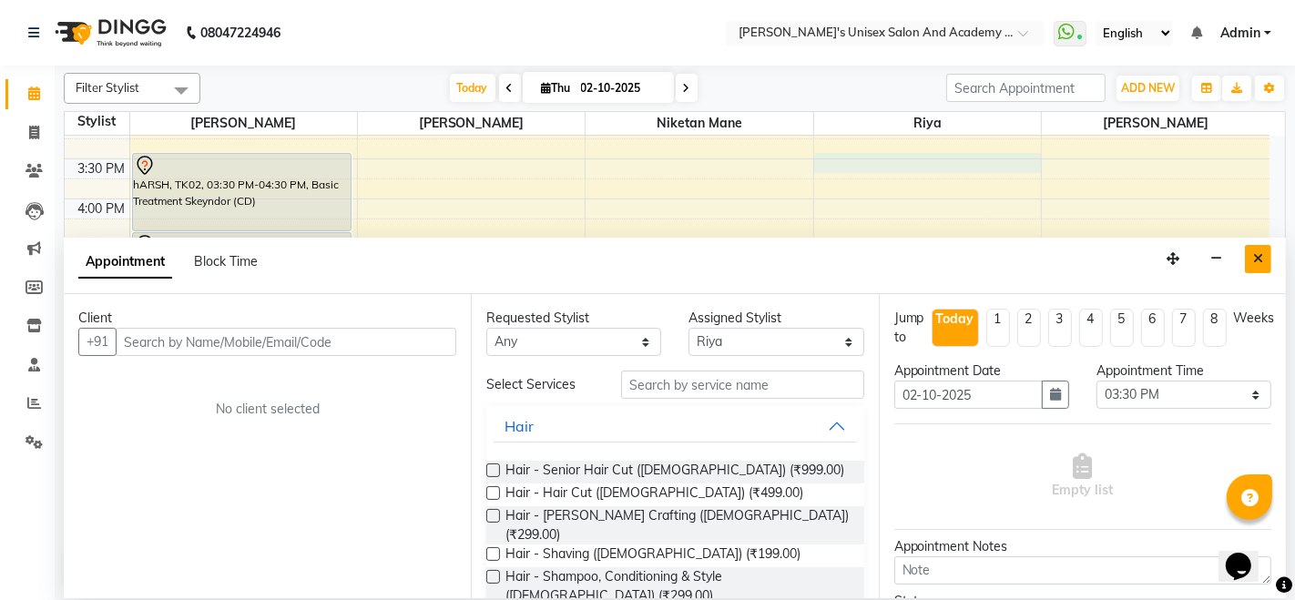
click at [1269, 259] on button "Close" at bounding box center [1258, 259] width 26 height 28
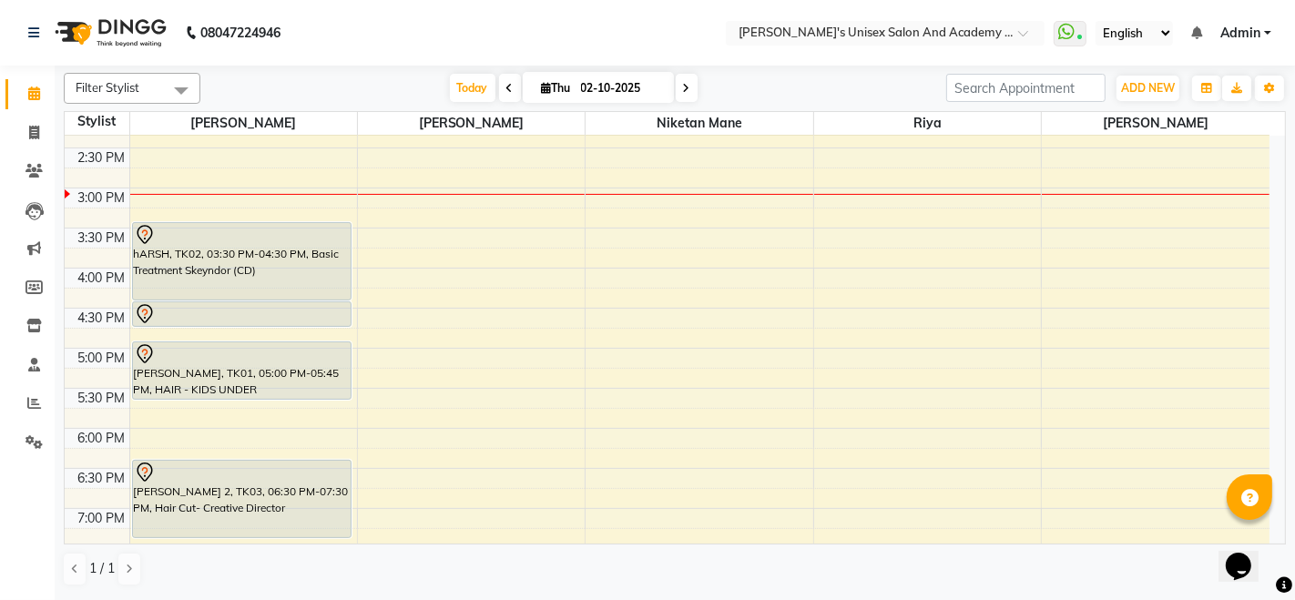
scroll to position [396, 0]
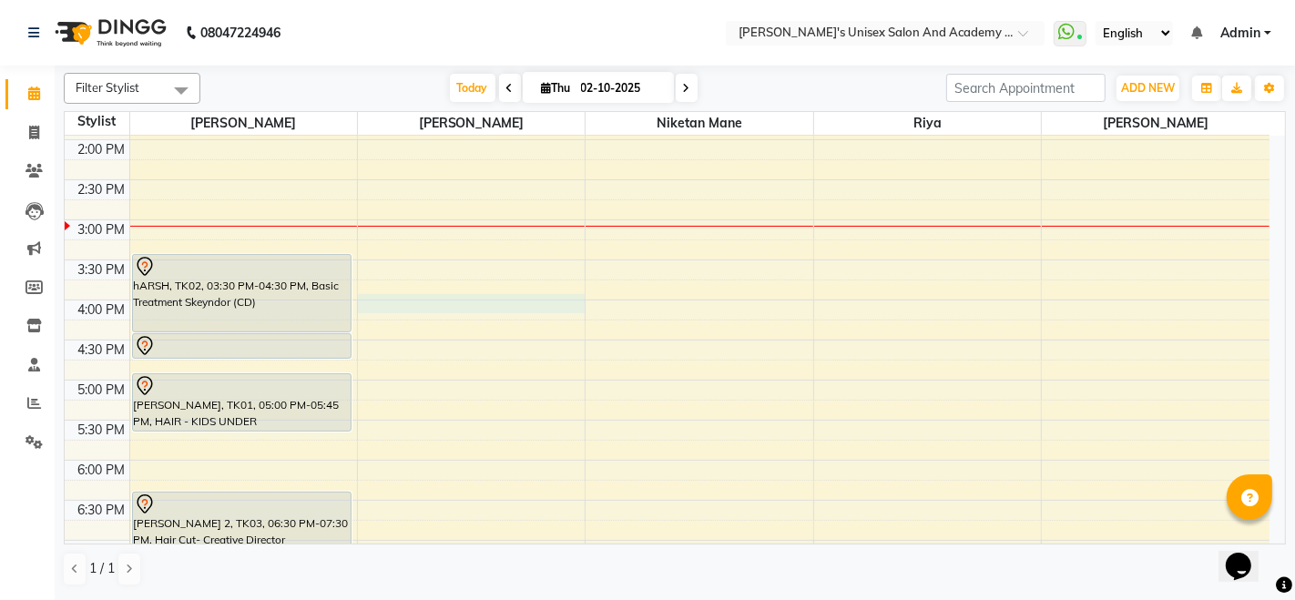
click at [367, 296] on div "9:00 AM 9:30 AM 10:00 AM 10:30 AM 11:00 AM 11:30 AM 12:00 PM 12:30 PM 1:00 PM 1…" at bounding box center [667, 300] width 1205 height 1121
select select "65488"
select select "tentative"
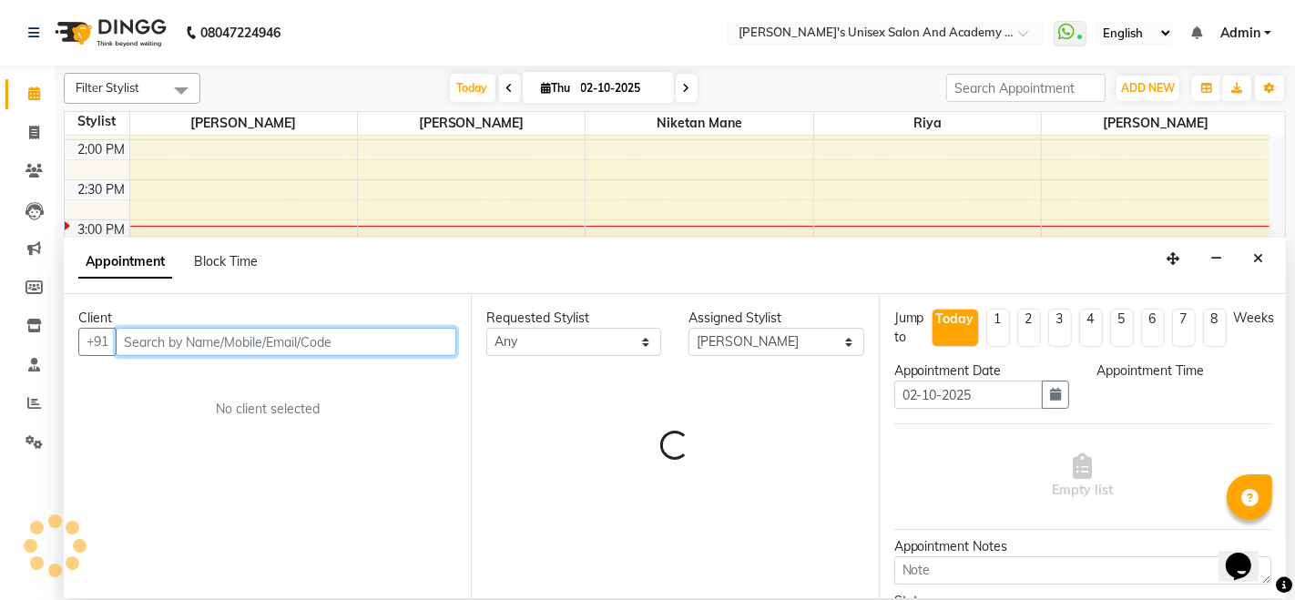
select select "960"
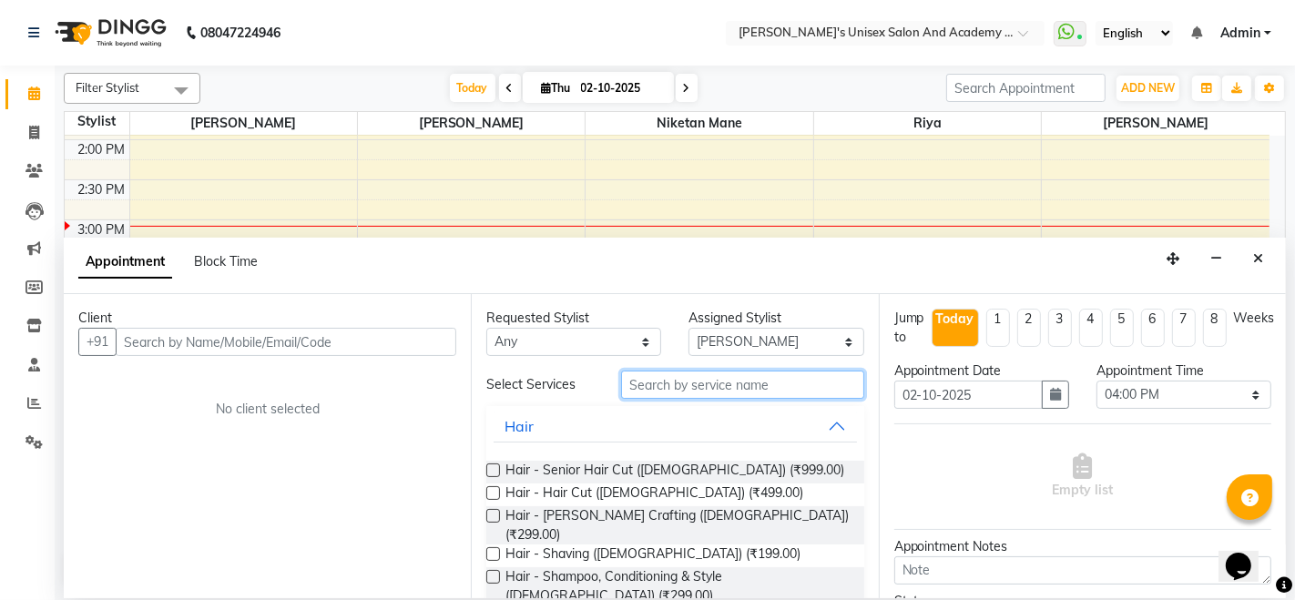
click at [674, 389] on input "text" at bounding box center [742, 385] width 242 height 28
type input "t"
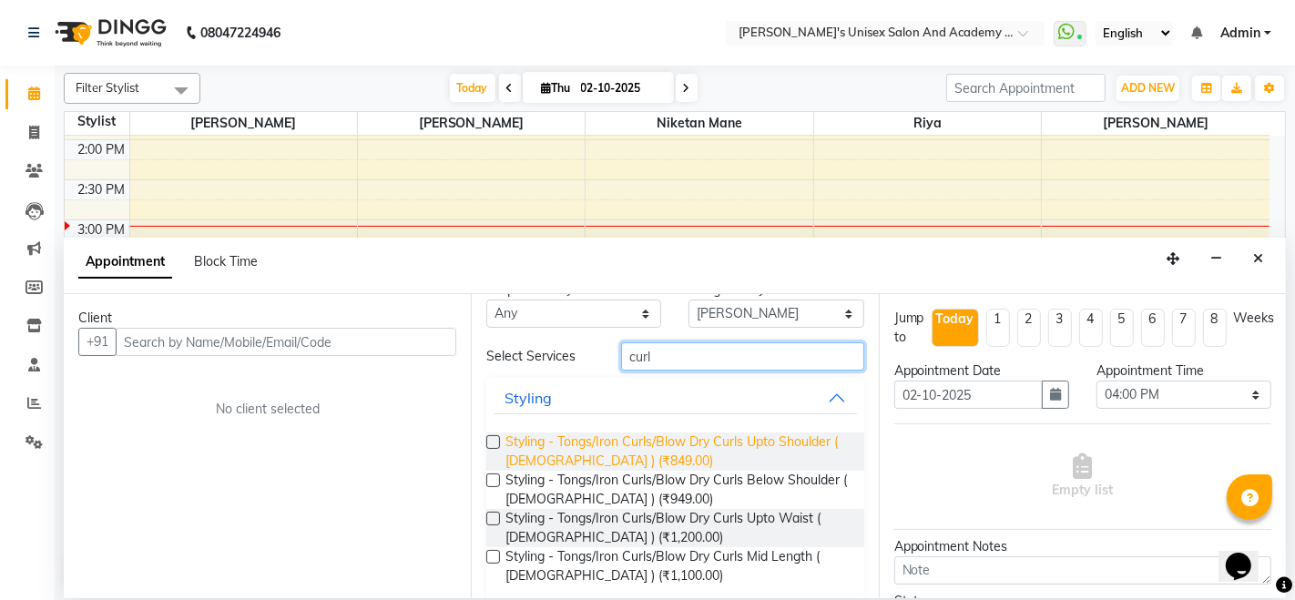
scroll to position [44, 0]
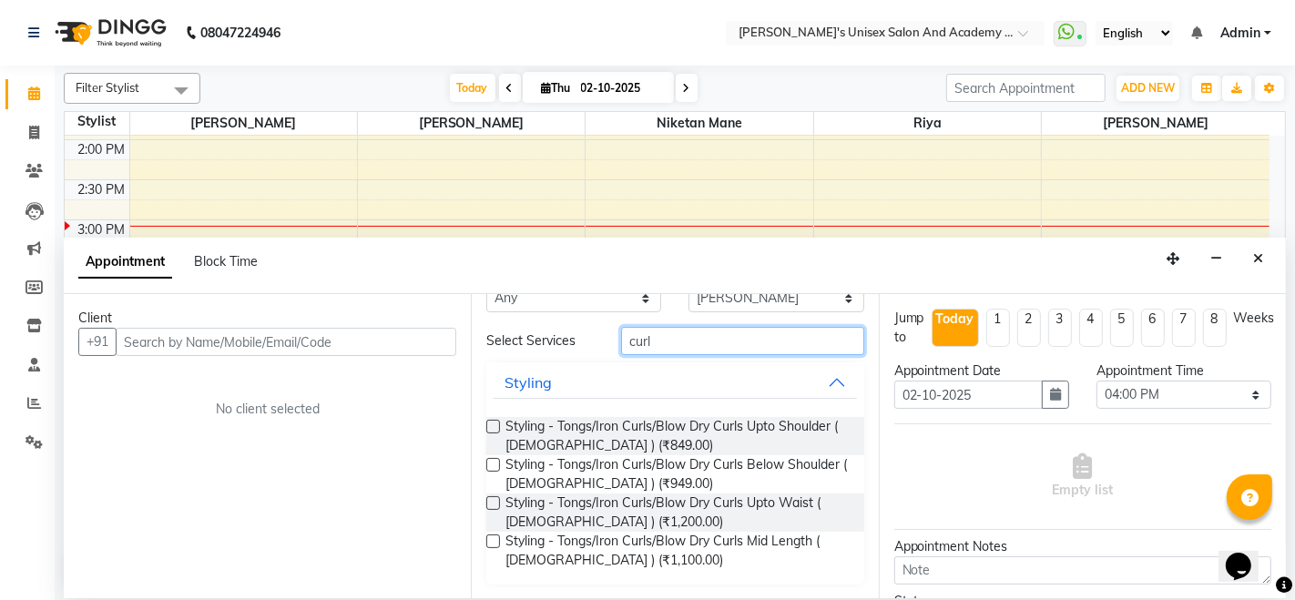
type input "curl"
click at [492, 464] on label at bounding box center [493, 465] width 14 height 14
click at [492, 464] on input "checkbox" at bounding box center [492, 467] width 12 height 12
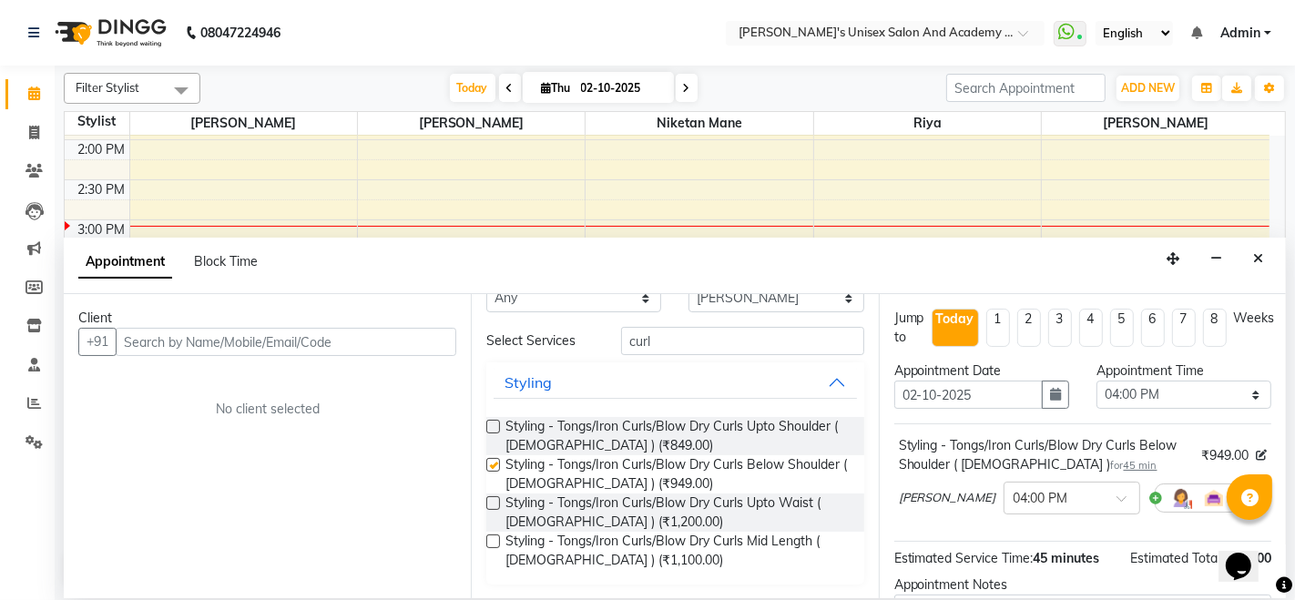
checkbox input "false"
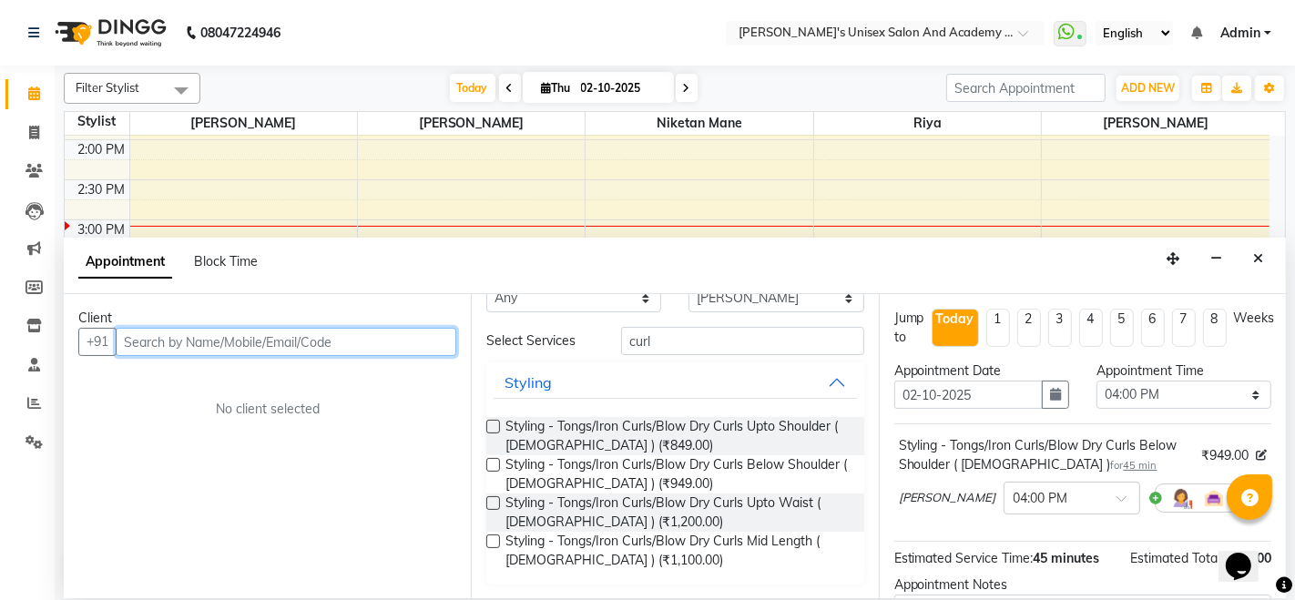
click at [164, 350] on input "text" at bounding box center [286, 342] width 341 height 28
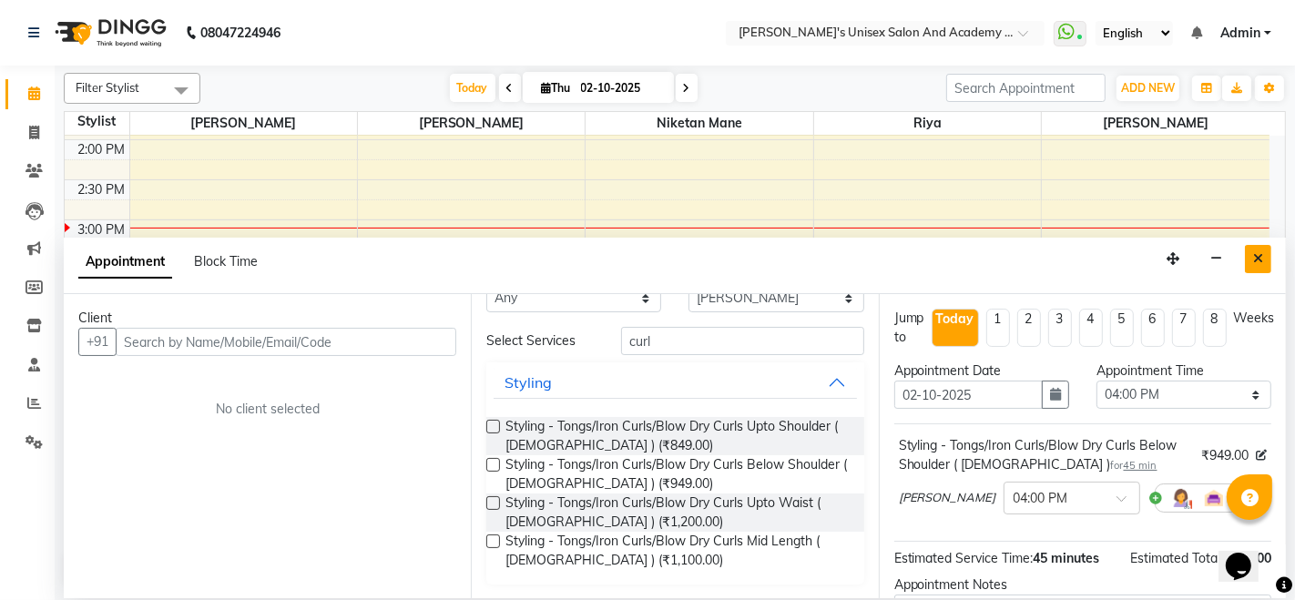
click at [1257, 258] on icon "Close" at bounding box center [1258, 258] width 10 height 13
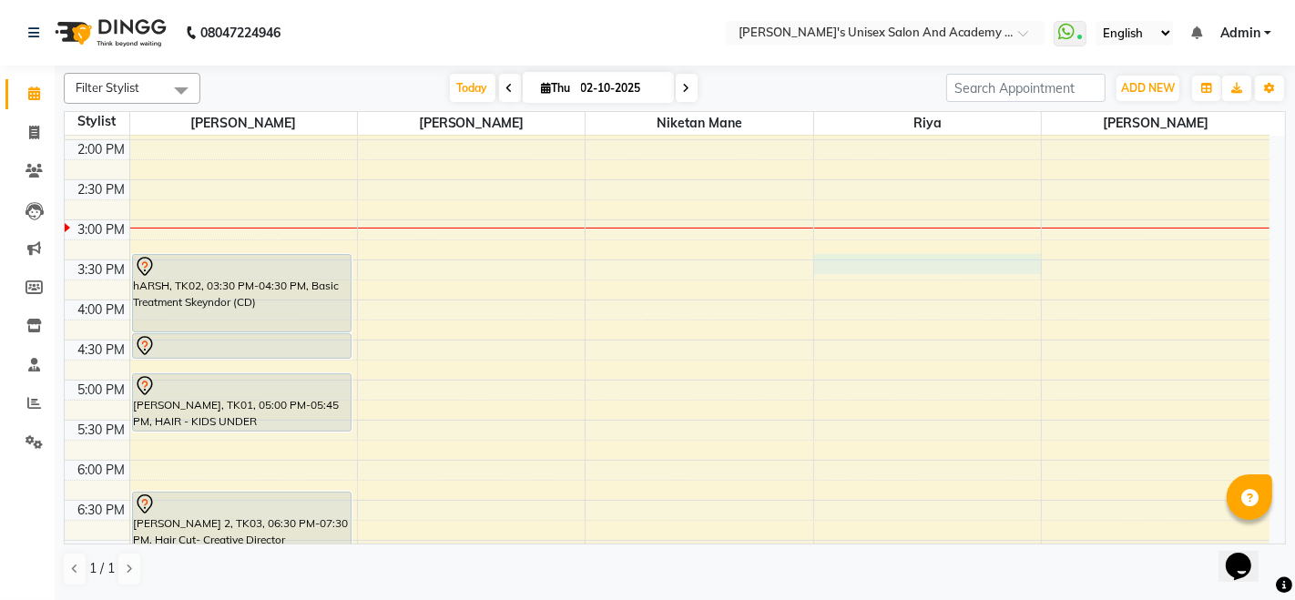
click at [836, 256] on div "9:00 AM 9:30 AM 10:00 AM 10:30 AM 11:00 AM 11:30 AM 12:00 PM 12:30 PM 1:00 PM 1…" at bounding box center [667, 300] width 1205 height 1121
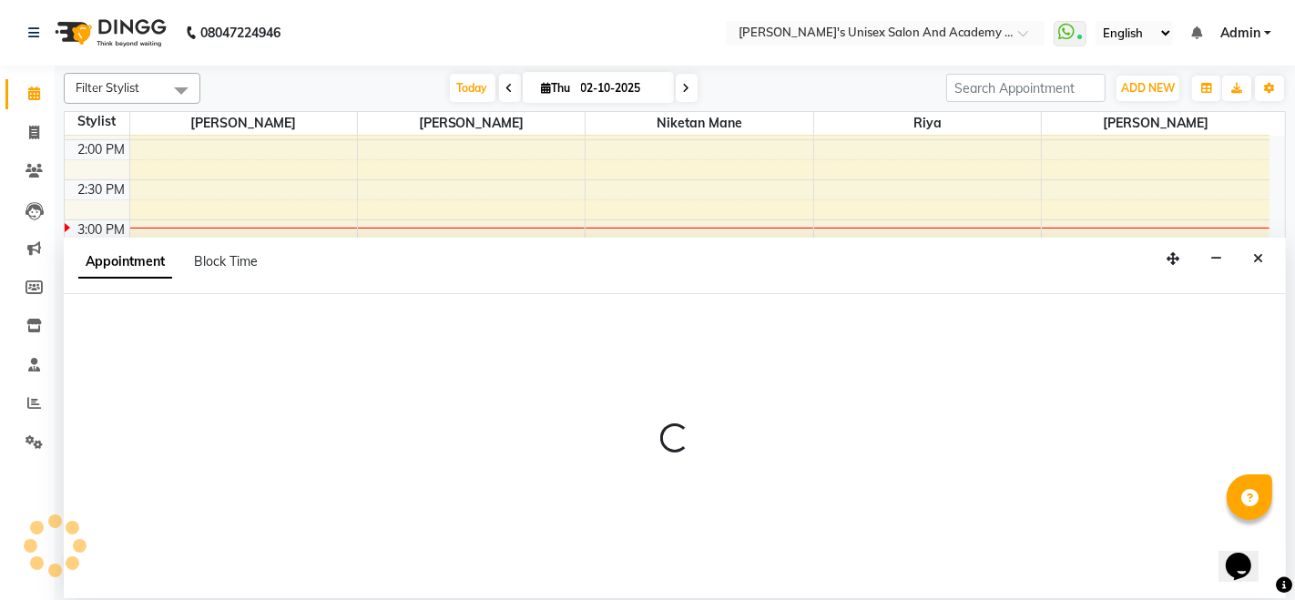
select select "52731"
select select "930"
select select "tentative"
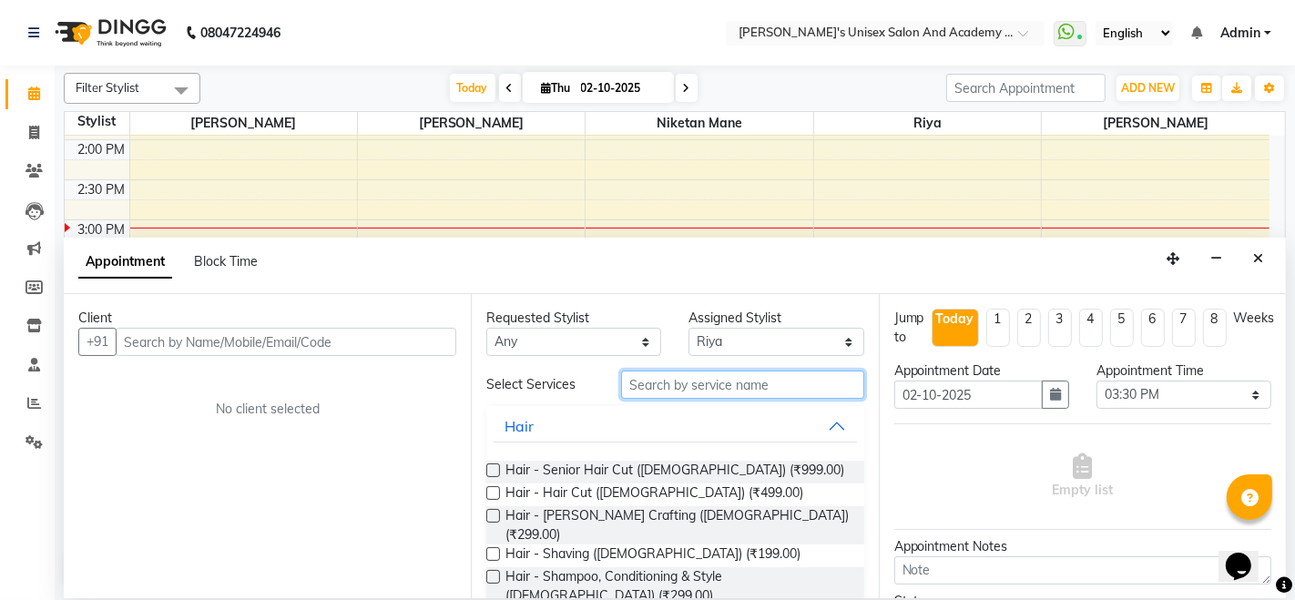
click at [694, 373] on input "text" at bounding box center [742, 385] width 242 height 28
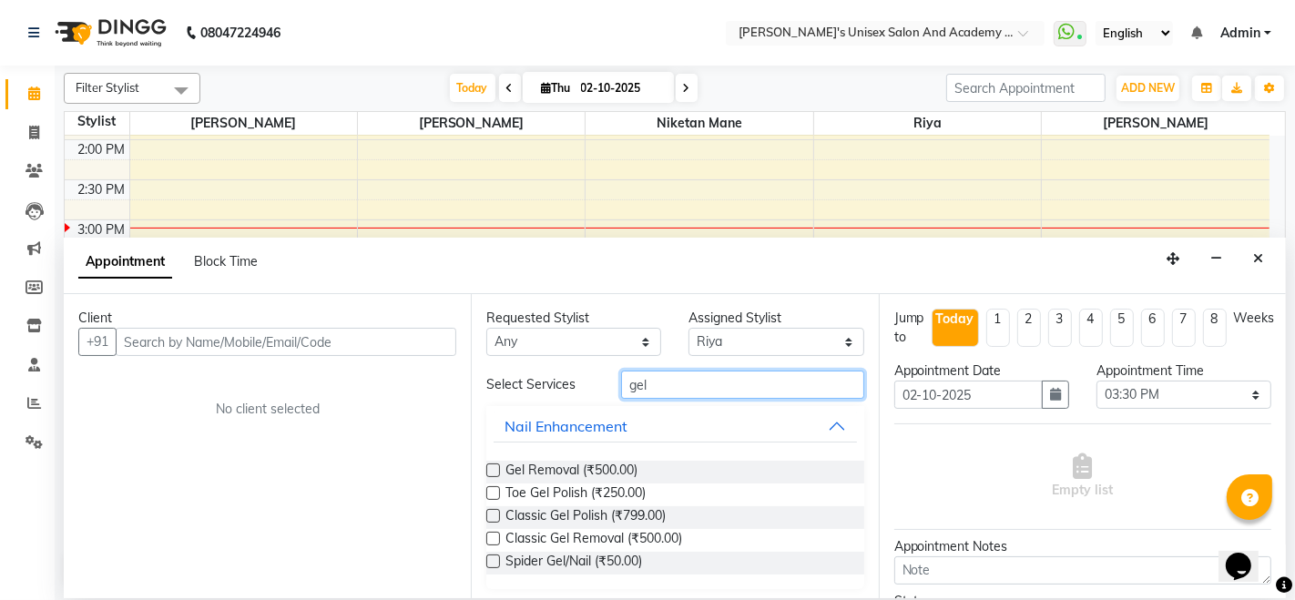
type input "gel"
click at [496, 514] on label at bounding box center [493, 516] width 14 height 14
click at [496, 514] on input "checkbox" at bounding box center [492, 518] width 12 height 12
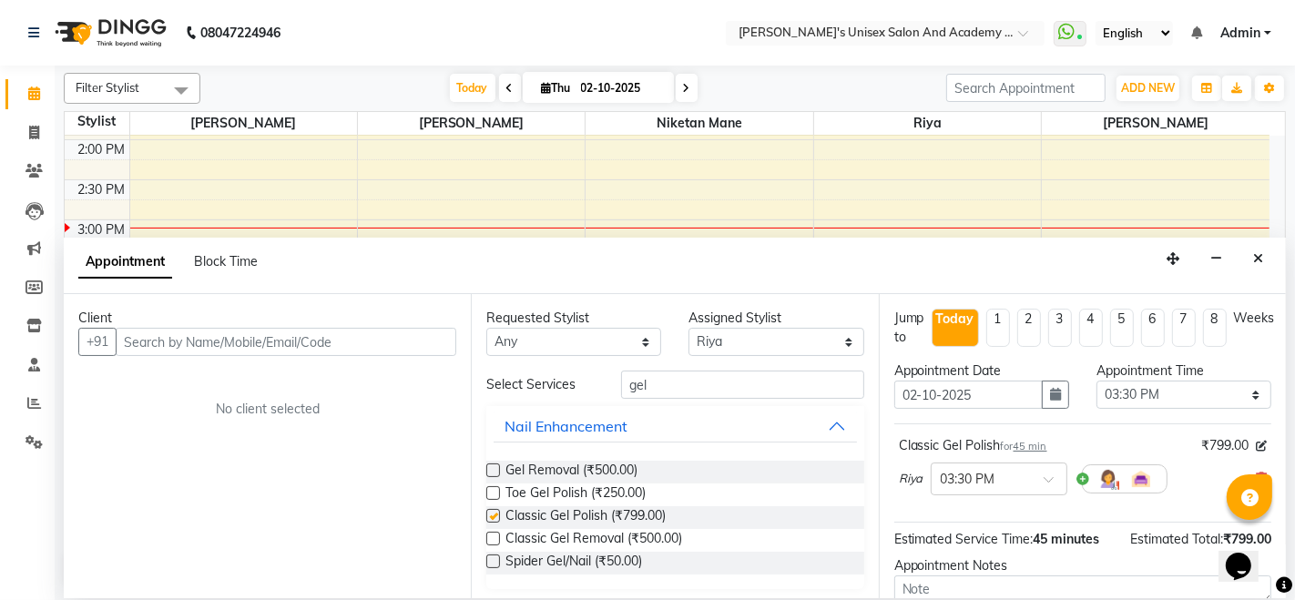
checkbox input "false"
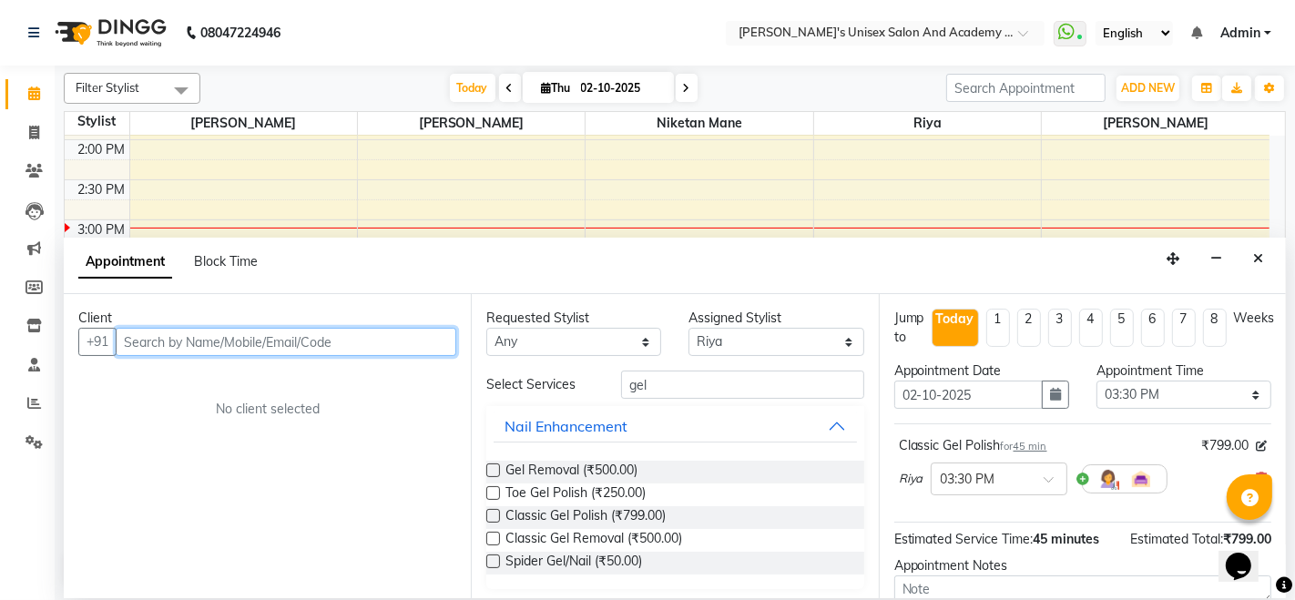
click at [296, 342] on input "text" at bounding box center [286, 342] width 341 height 28
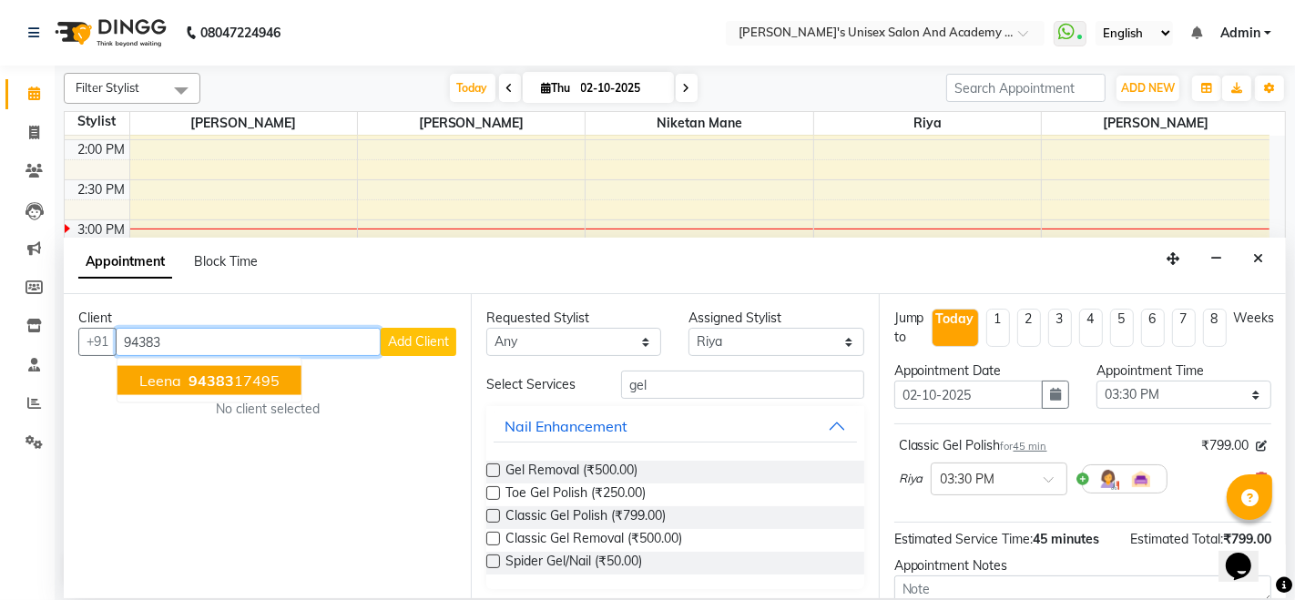
click at [278, 381] on button "Leena 94383 17495" at bounding box center [209, 380] width 184 height 29
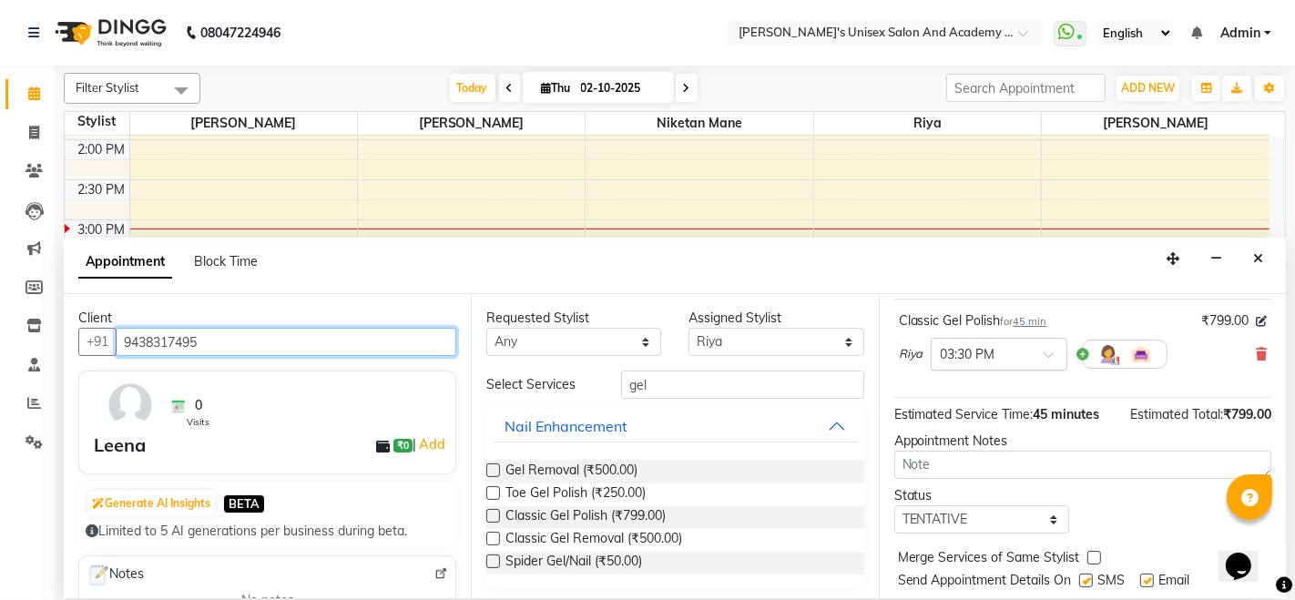
scroll to position [174, 0]
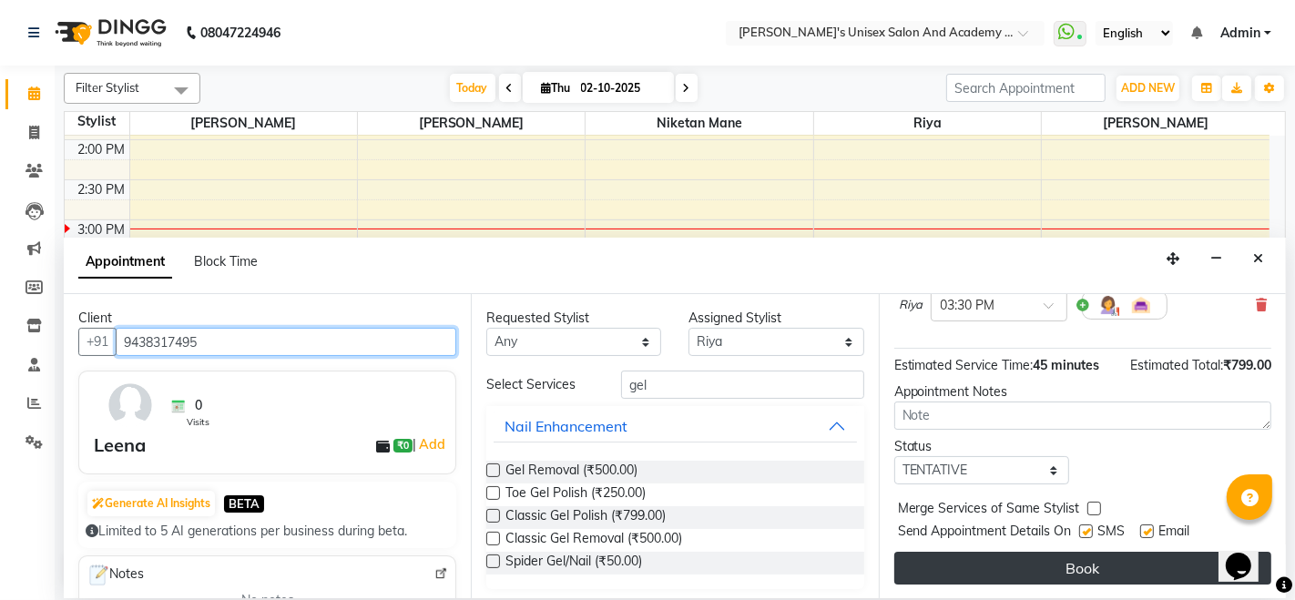
type input "9438317495"
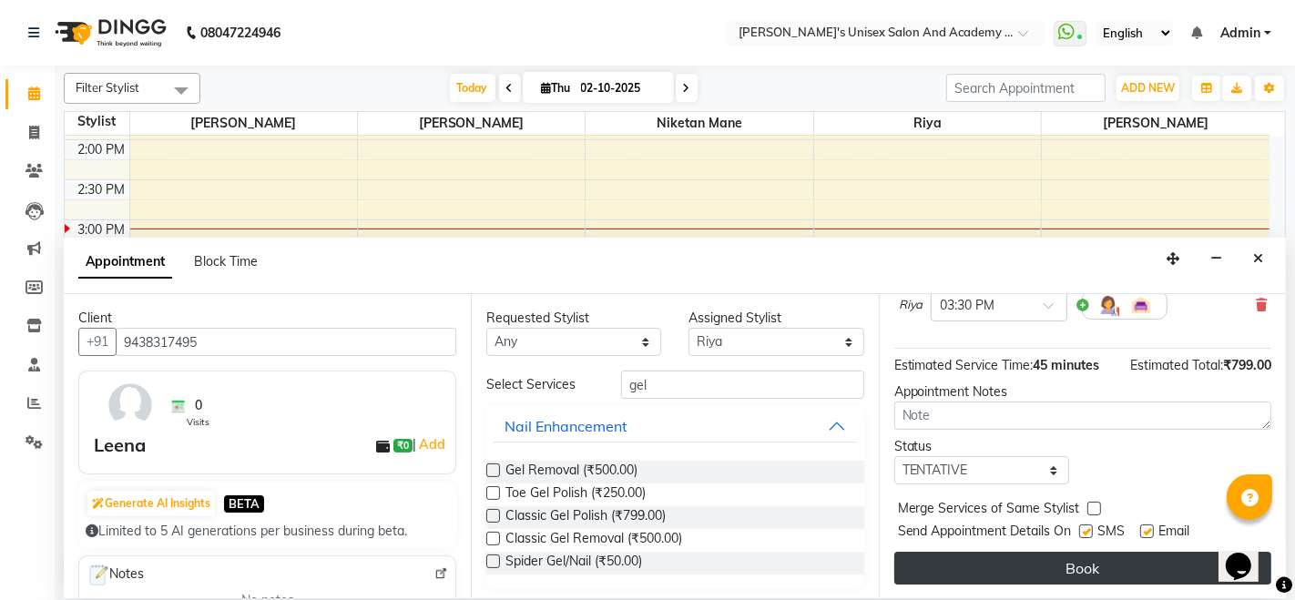
click at [1031, 564] on button "Book" at bounding box center [1082, 568] width 377 height 33
